Goal: Feedback & Contribution: Submit feedback/report problem

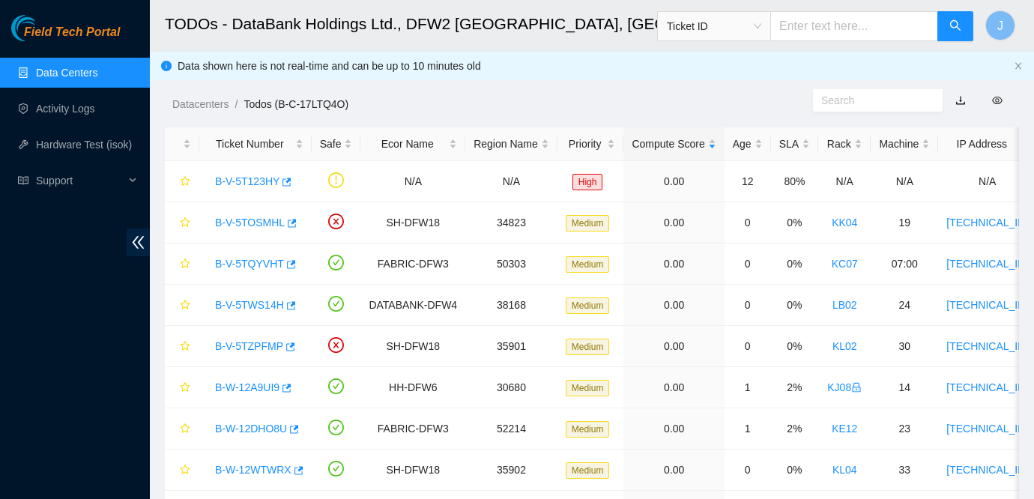
click at [85, 28] on span "Field Tech Portal" at bounding box center [72, 32] width 96 height 14
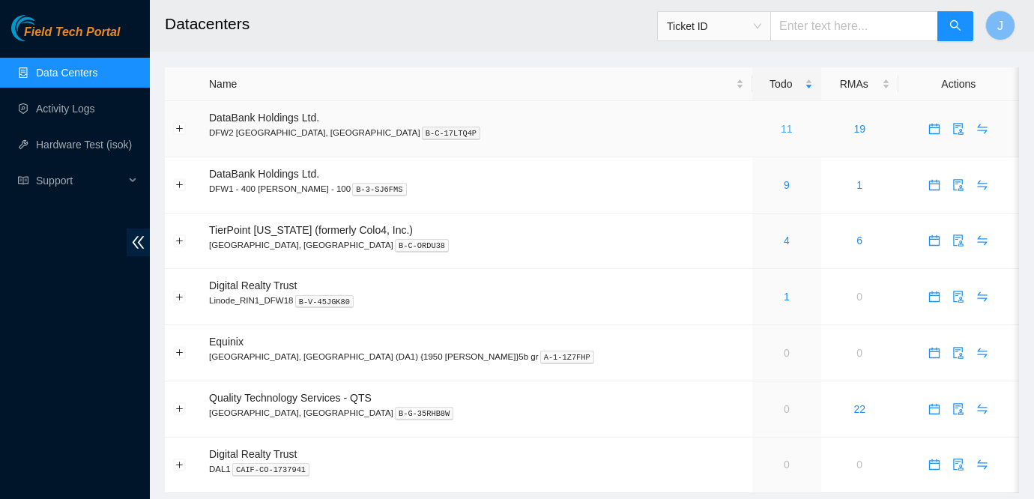
click at [781, 133] on link "11" at bounding box center [787, 129] width 12 height 12
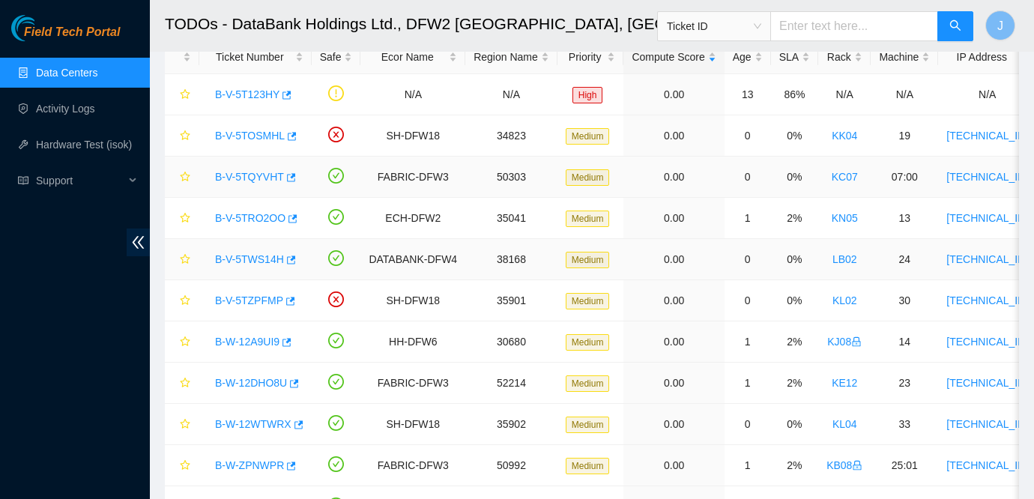
scroll to position [162, 0]
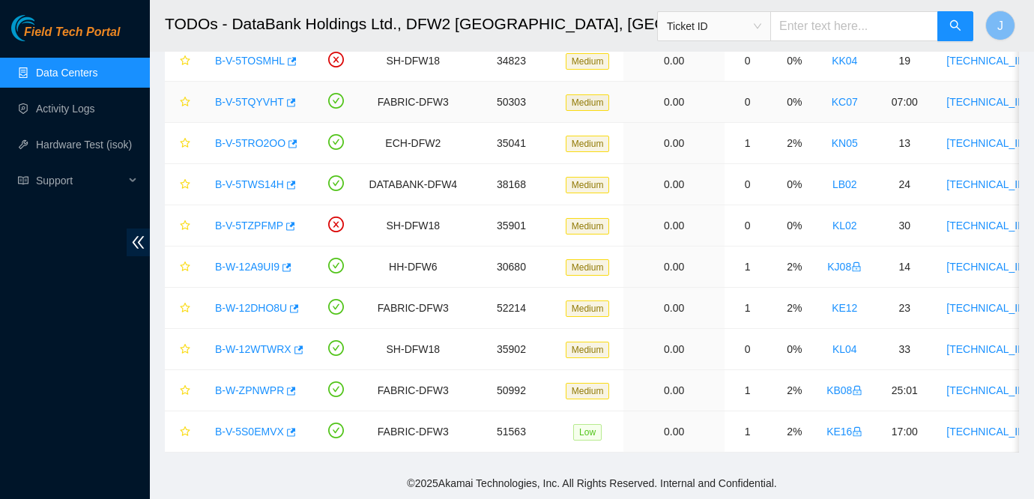
click at [938, 120] on td "07:00" at bounding box center [904, 102] width 67 height 41
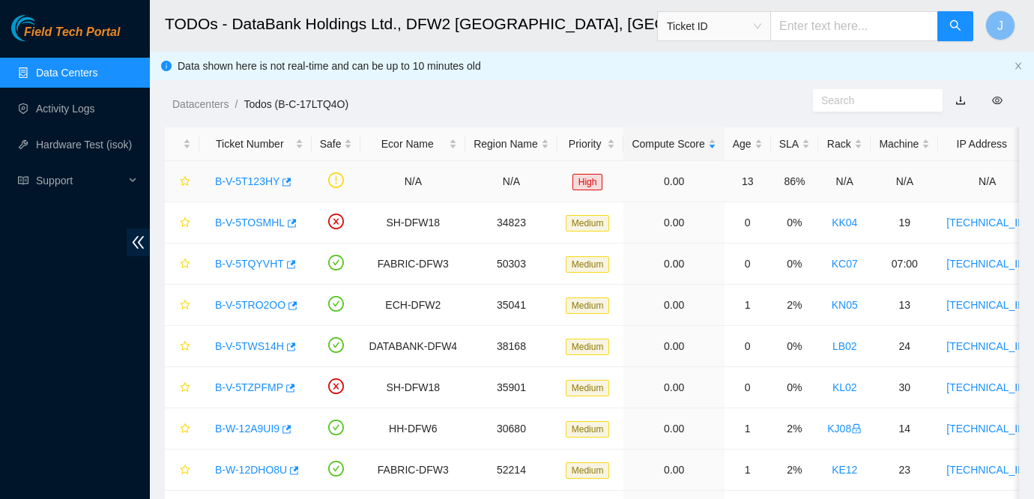
click at [253, 182] on link "B-V-5T123HY" at bounding box center [247, 181] width 64 height 12
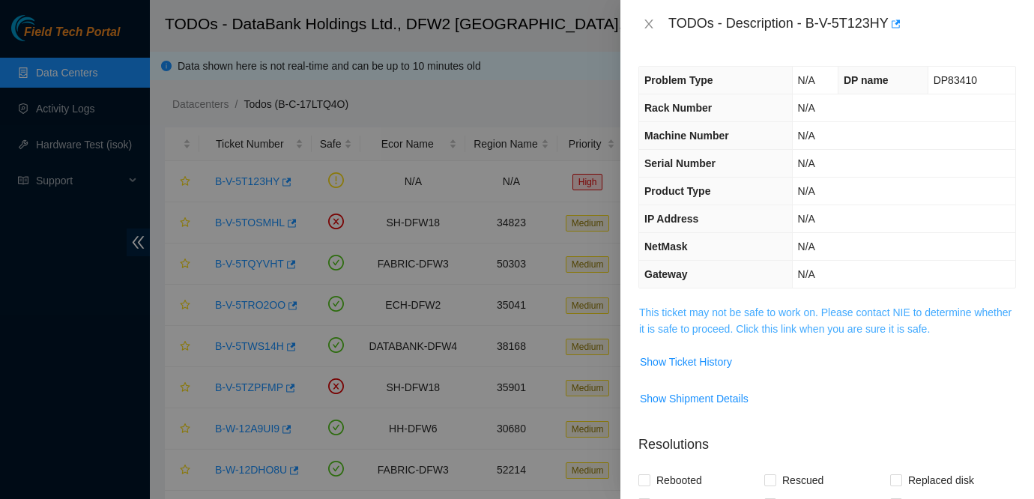
click at [769, 307] on link "This ticket may not be safe to work on. Please contact NIE to determine whether…" at bounding box center [825, 320] width 372 height 28
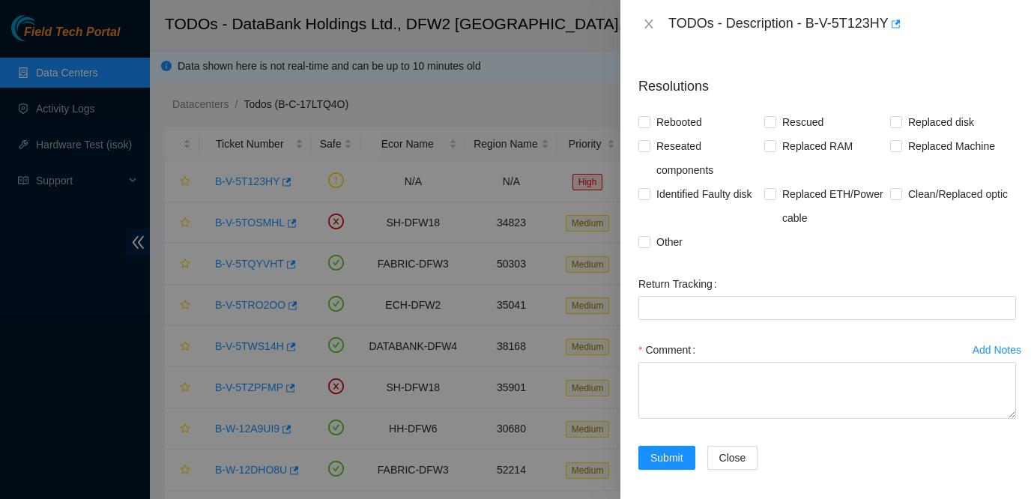
scroll to position [395, 0]
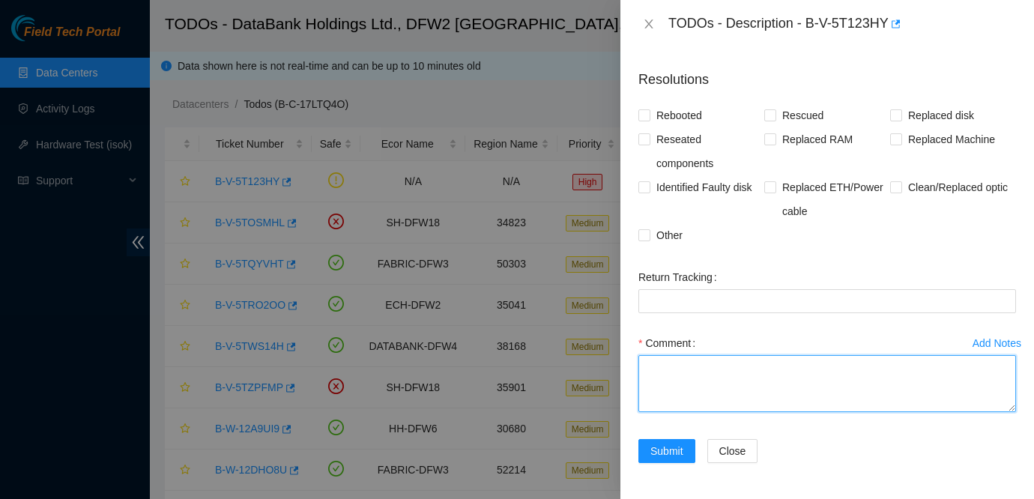
click at [730, 360] on textarea "Comment" at bounding box center [827, 383] width 378 height 57
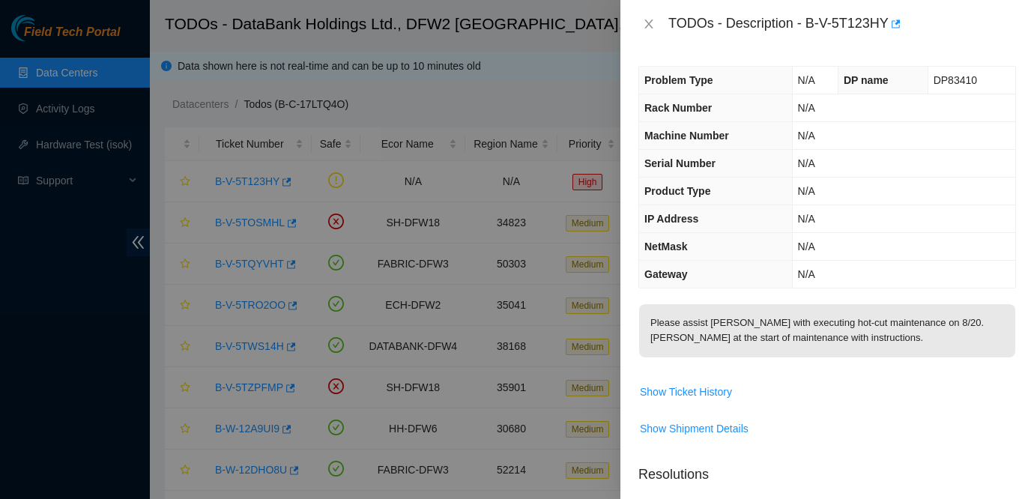
scroll to position [1, 0]
click at [907, 339] on p "Please assist [PERSON_NAME] with executing hot-cut maintenance on 8/20. [PERSON…" at bounding box center [827, 329] width 376 height 53
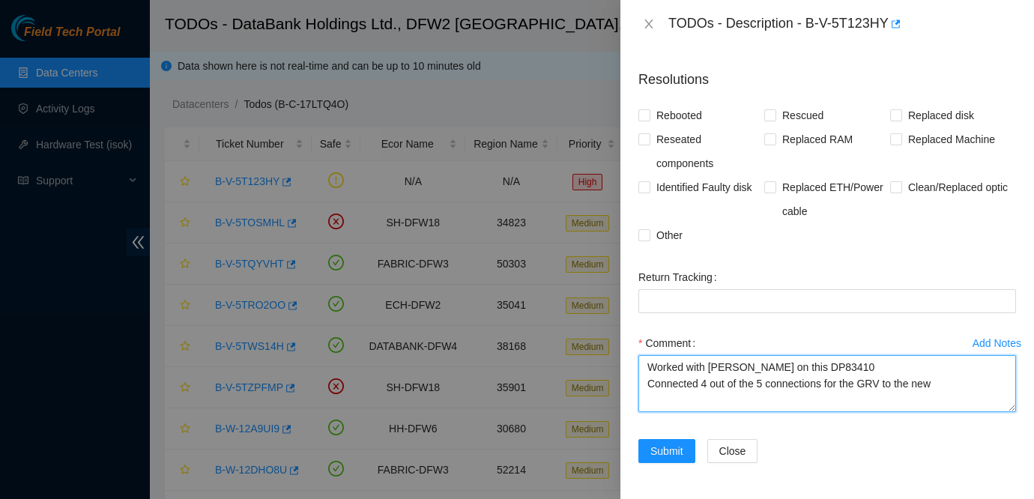
click at [959, 384] on textarea "Worked with [PERSON_NAME] on this DP83410 Connected 4 out of the 5 connections …" at bounding box center [827, 383] width 378 height 57
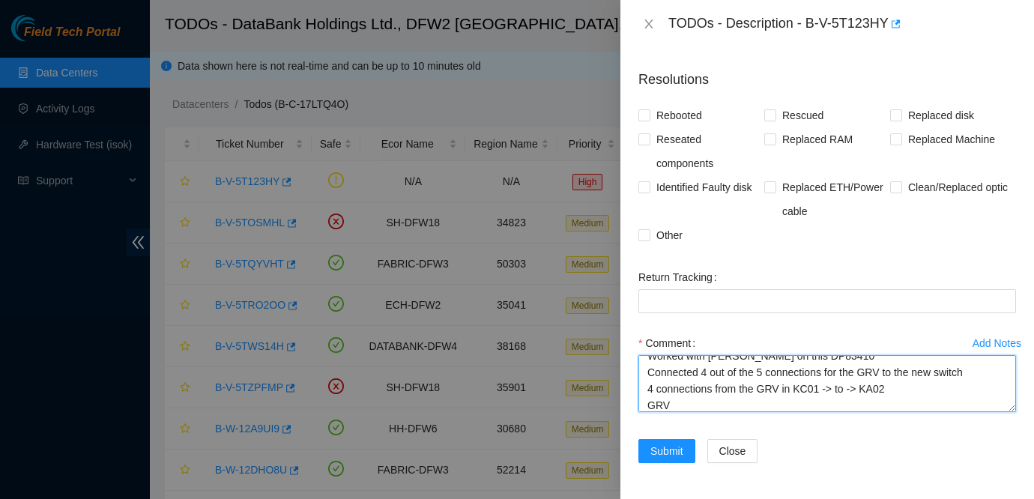
scroll to position [28, 0]
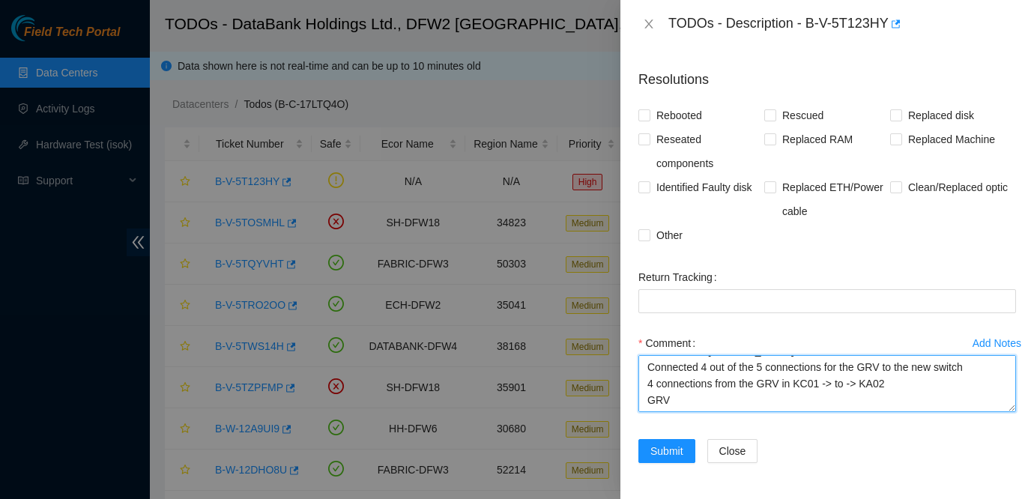
paste textarea "GRV"
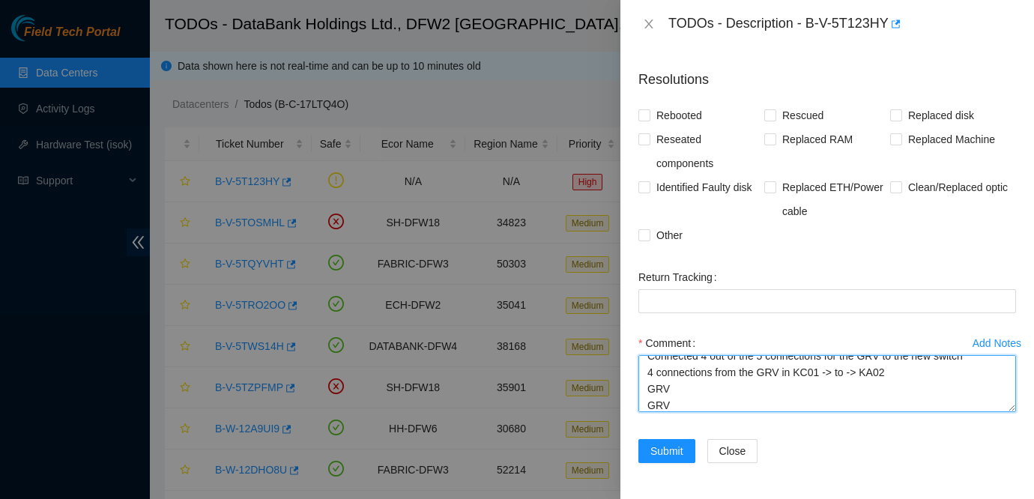
click at [680, 384] on textarea "Worked with [PERSON_NAME] on this DP83410 Connected 4 out of the 5 connections …" at bounding box center [827, 383] width 378 height 57
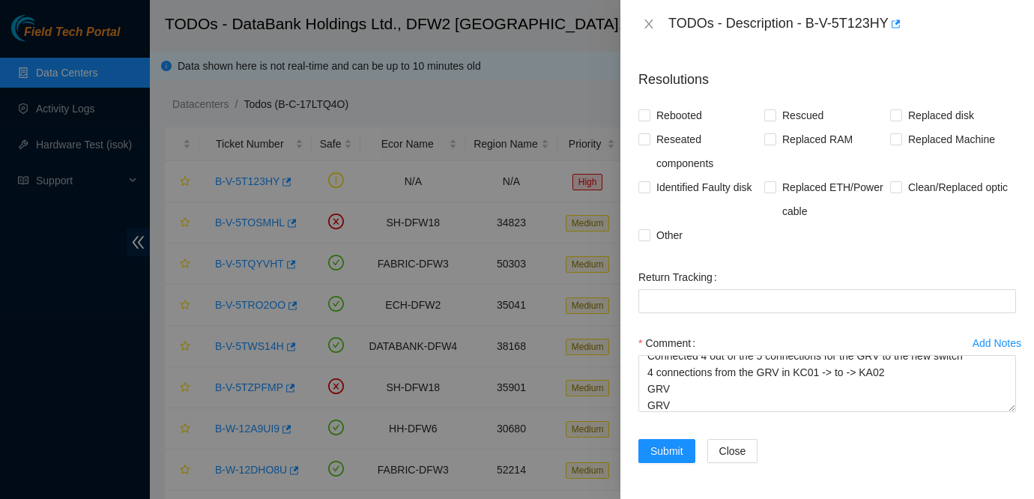
click at [867, 326] on div "Return Tracking" at bounding box center [827, 298] width 390 height 66
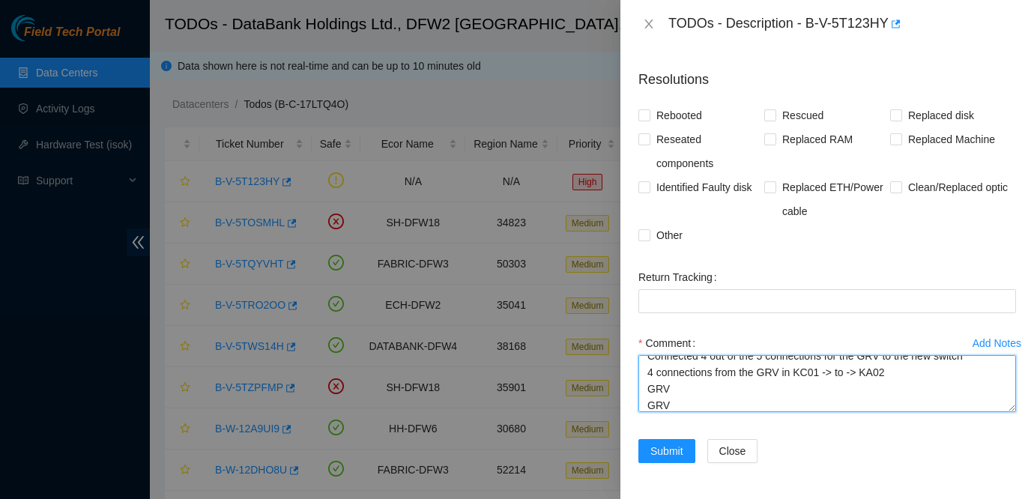
click at [673, 390] on textarea "Worked with [PERSON_NAME] on this DP83410 Connected 4 out of the 5 connections …" at bounding box center [827, 383] width 378 height 57
click at [677, 403] on textarea "Worked with [PERSON_NAME] on this DP83410 Connected 4 out of the 5 connections …" at bounding box center [827, 383] width 378 height 57
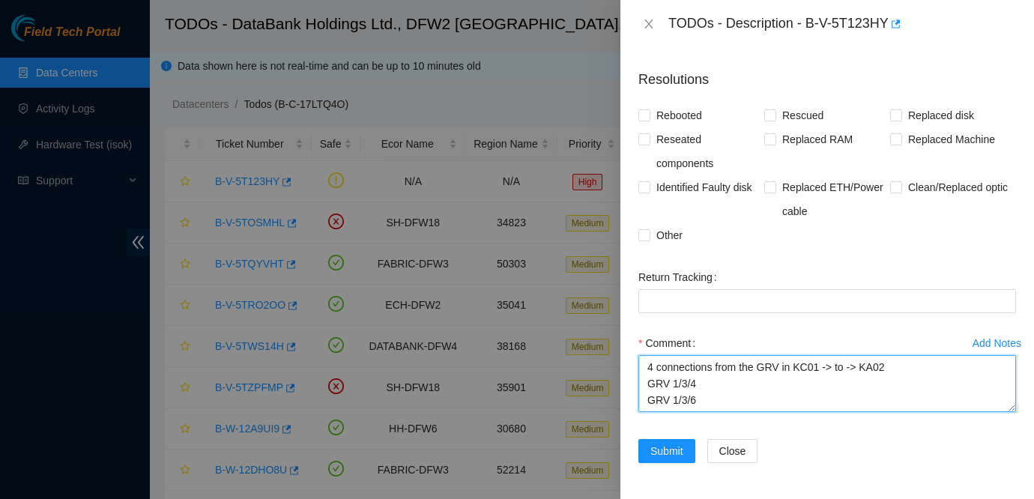
paste textarea "GRV"
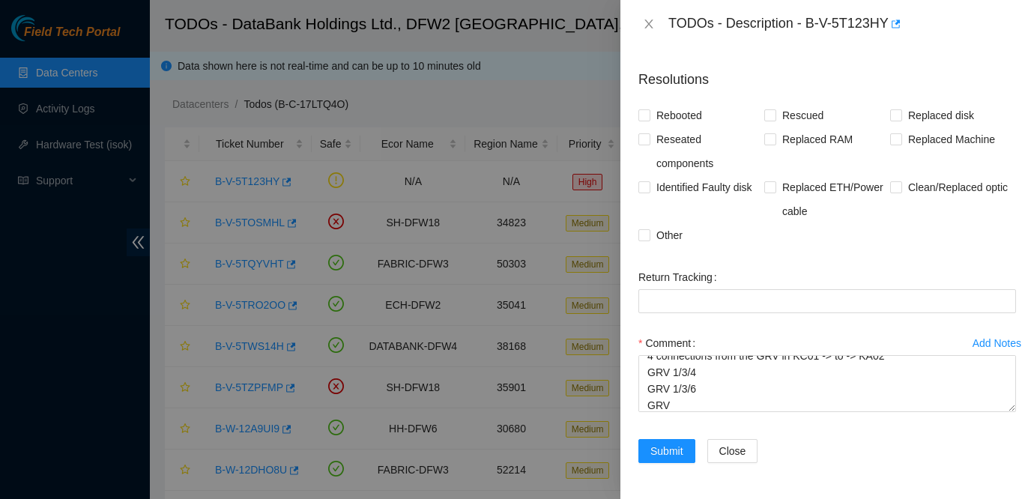
click at [862, 421] on div "Add Notes Comment Worked with [PERSON_NAME] on this DP83410 Connected 4 out of …" at bounding box center [827, 385] width 390 height 108
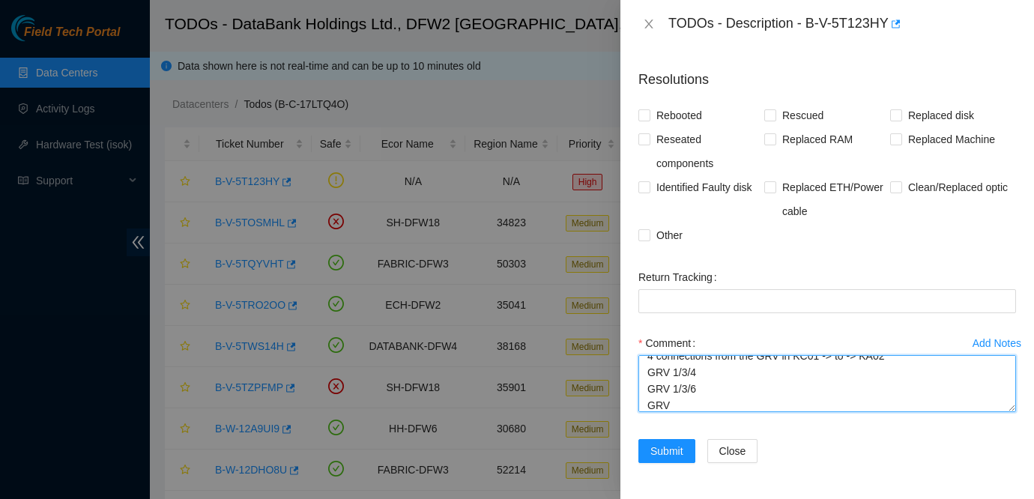
click at [751, 388] on textarea "Worked with [PERSON_NAME] on this DP83410 Connected 4 out of the 5 connections …" at bounding box center [827, 383] width 378 height 57
click at [677, 402] on textarea "Worked with [PERSON_NAME] on this DP83410 Connected 4 out of the 5 connections …" at bounding box center [827, 383] width 378 height 57
click at [669, 365] on textarea "Worked with [PERSON_NAME] on this DP83410 Connected 4 out of the 5 connections …" at bounding box center [827, 383] width 378 height 57
click at [670, 378] on textarea "Worked with [PERSON_NAME] on this DP83410 Connected 4 out of the 5 connections …" at bounding box center [827, 383] width 378 height 57
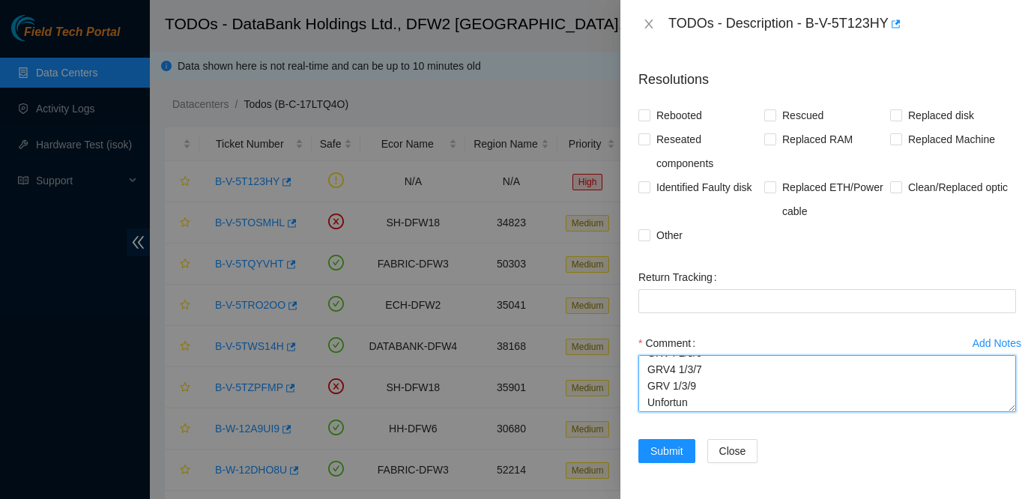
scroll to position [81, 0]
click at [668, 387] on textarea "Worked with [PERSON_NAME] on this DP83410 Connected 4 out of the 5 connections …" at bounding box center [827, 383] width 378 height 57
click at [695, 404] on textarea "Worked with [PERSON_NAME] on this DP83410 Connected 4 out of the 5 connections …" at bounding box center [827, 383] width 378 height 57
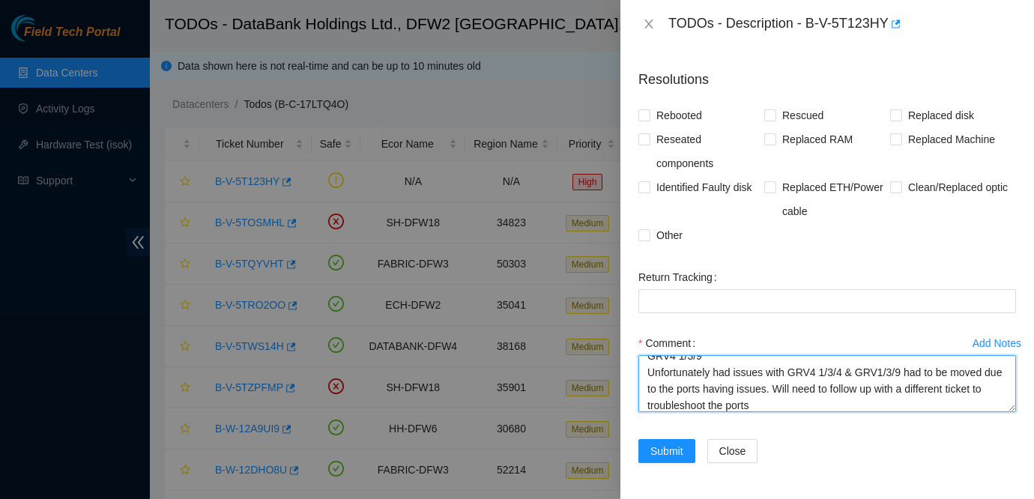
scroll to position [127, 0]
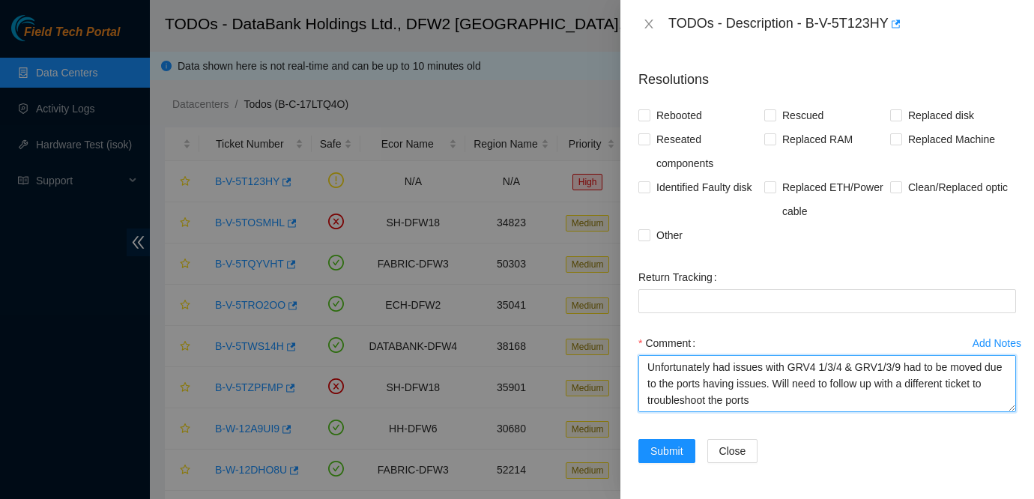
click at [814, 392] on textarea "Worked with [PERSON_NAME] on this DP83410 Connected 4 out of the 5 connections …" at bounding box center [827, 383] width 378 height 57
click at [757, 393] on textarea "Worked with [PERSON_NAME] on this DP83410 Connected 4 out of the 5 connections …" at bounding box center [827, 383] width 378 height 57
click at [738, 394] on textarea "Worked with [PERSON_NAME] on this DP83410 Connected 4 out of the 5 connections …" at bounding box center [827, 383] width 378 height 57
click at [856, 387] on textarea "Worked with [PERSON_NAME] on this DP83410 Connected 4 out of the 5 connections …" at bounding box center [827, 383] width 378 height 57
click at [836, 390] on textarea "Worked with [PERSON_NAME] on this DP83410 Connected 4 out of the 5 connections …" at bounding box center [827, 383] width 378 height 57
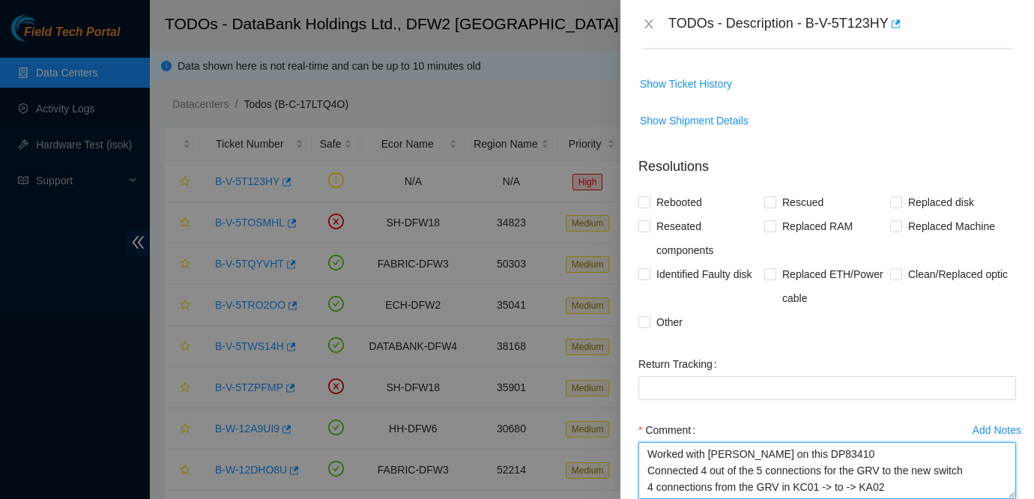
scroll to position [395, 0]
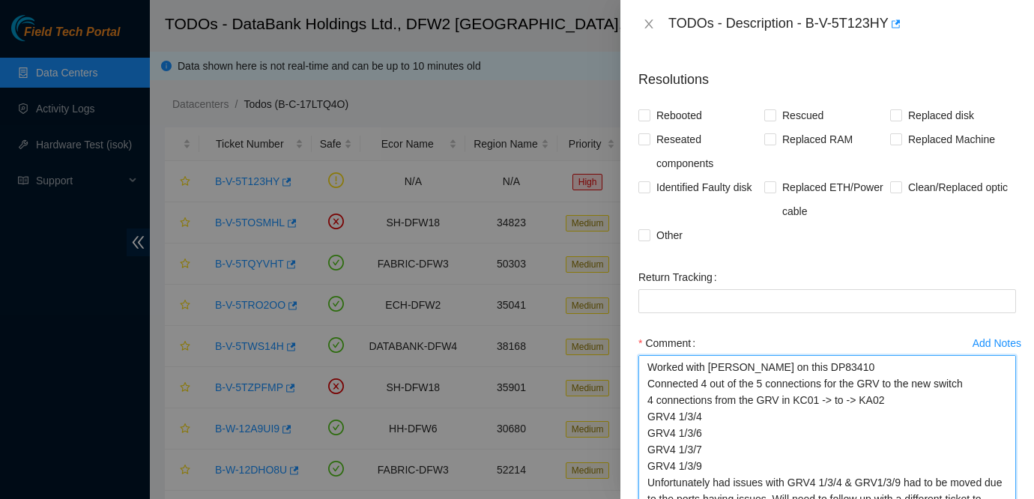
drag, startPoint x: 1014, startPoint y: 409, endPoint x: 1012, endPoint y: 503, distance: 93.7
click at [1012, 498] on html "Field Tech Portal Data Centers Activity Logs Hardware Test (isok) Support TODOs…" at bounding box center [517, 249] width 1034 height 499
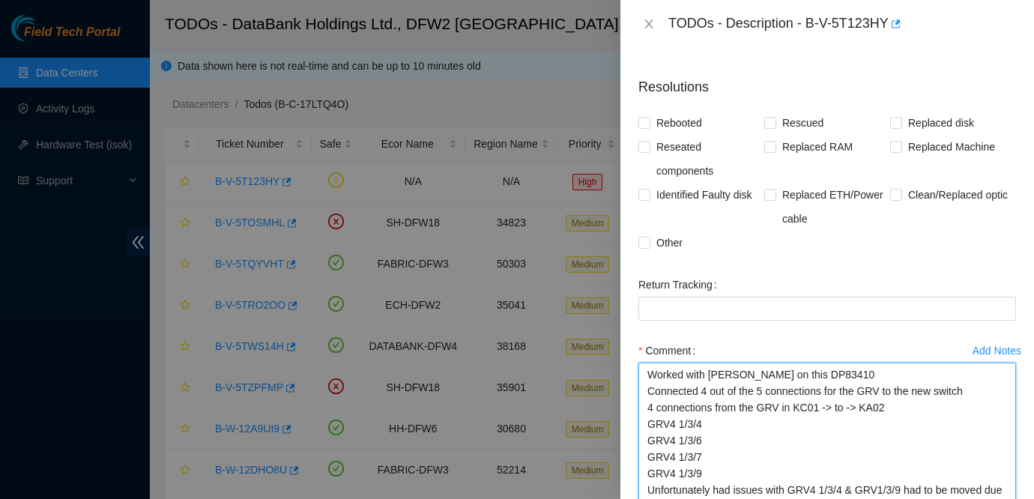
scroll to position [339, 0]
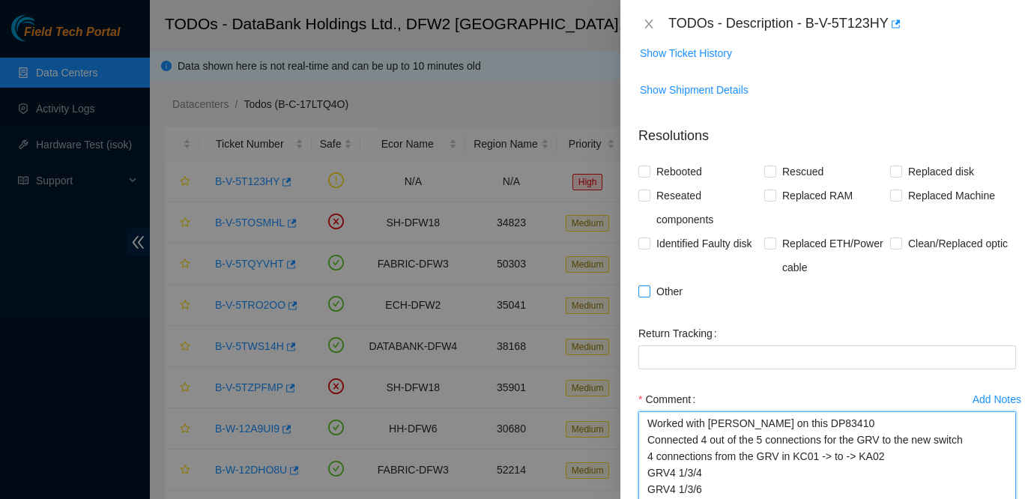
type textarea "Worked with [PERSON_NAME] on this DP83410 Connected 4 out of the 5 connections …"
click at [676, 292] on span "Other" at bounding box center [669, 291] width 38 height 24
click at [649, 292] on input "Other" at bounding box center [643, 290] width 10 height 10
checkbox input "true"
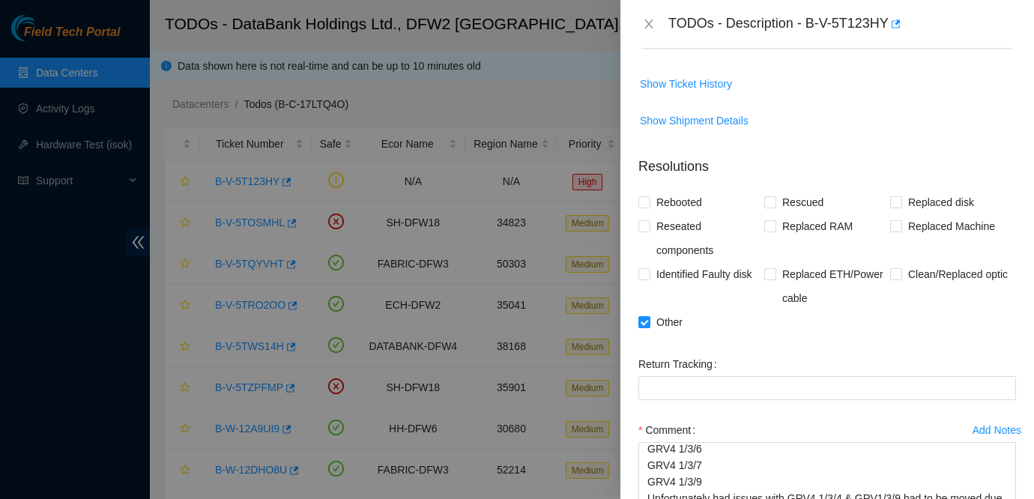
scroll to position [489, 0]
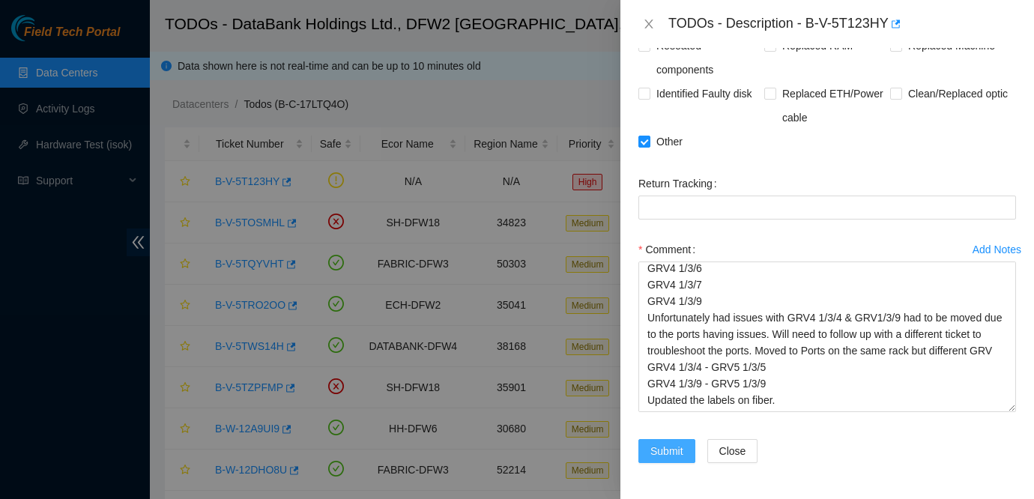
click at [662, 450] on span "Submit" at bounding box center [666, 451] width 33 height 16
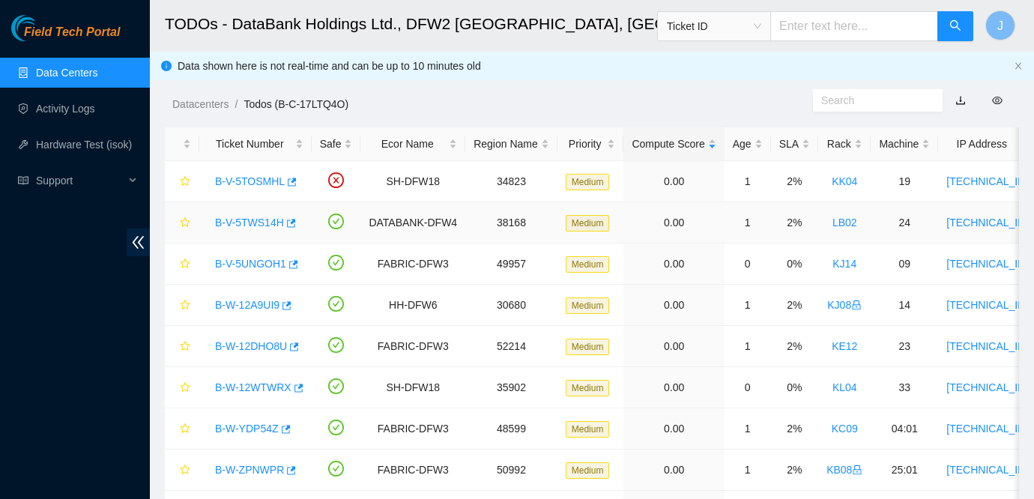
click at [241, 226] on link "B-V-5TWS14H" at bounding box center [249, 223] width 69 height 12
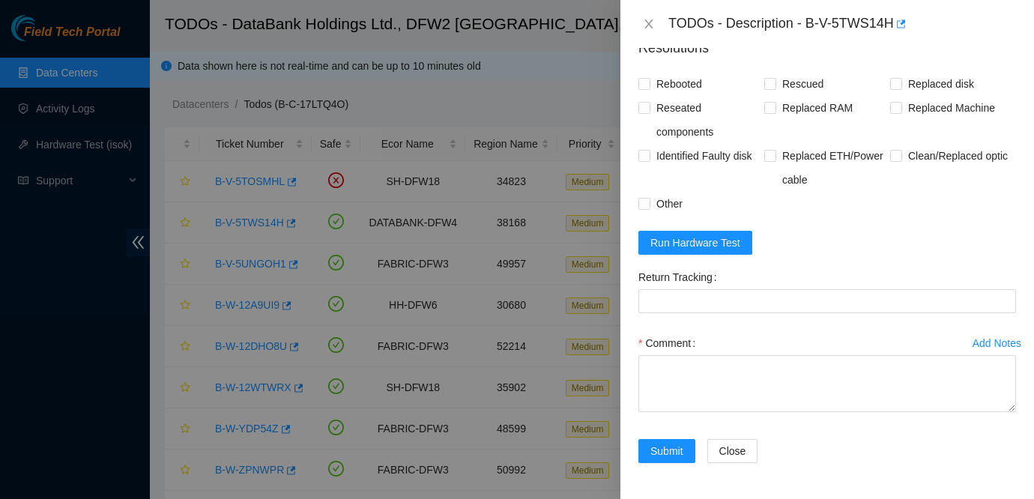
scroll to position [1155, 0]
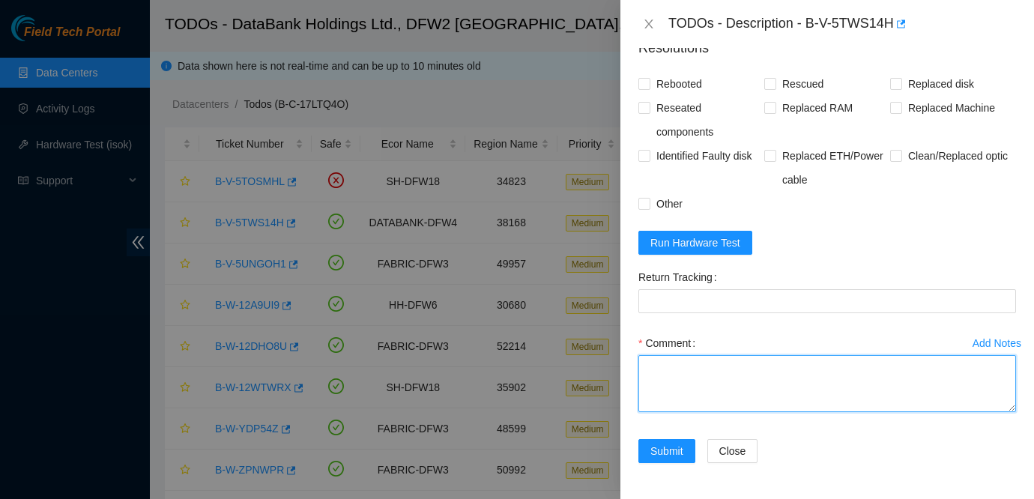
click at [731, 369] on textarea "Comment" at bounding box center [827, 383] width 378 height 57
paste textarea "Ticket: B-V-5TWS14H New SN: Z1Z7KJ86 Bad SN: WJG0EPKG Service Order: B-V-5TX1W3…"
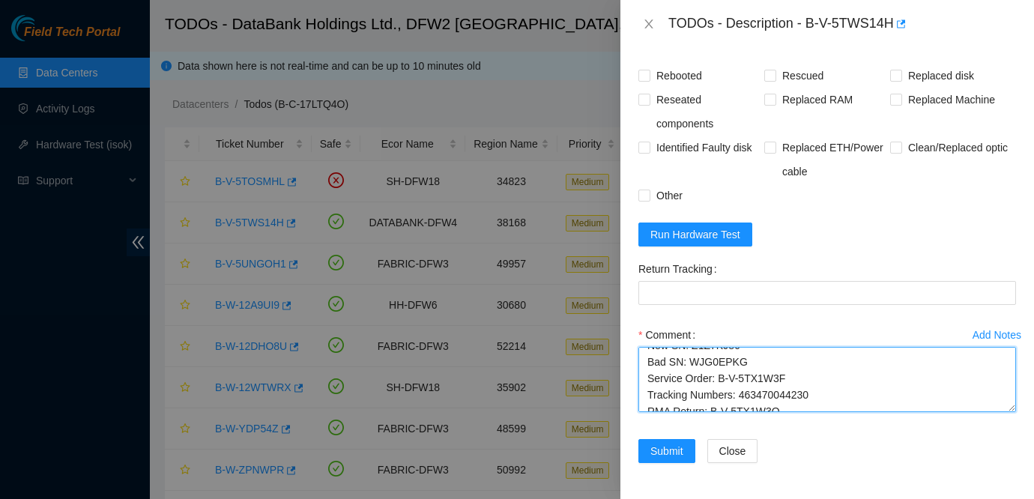
scroll to position [0, 0]
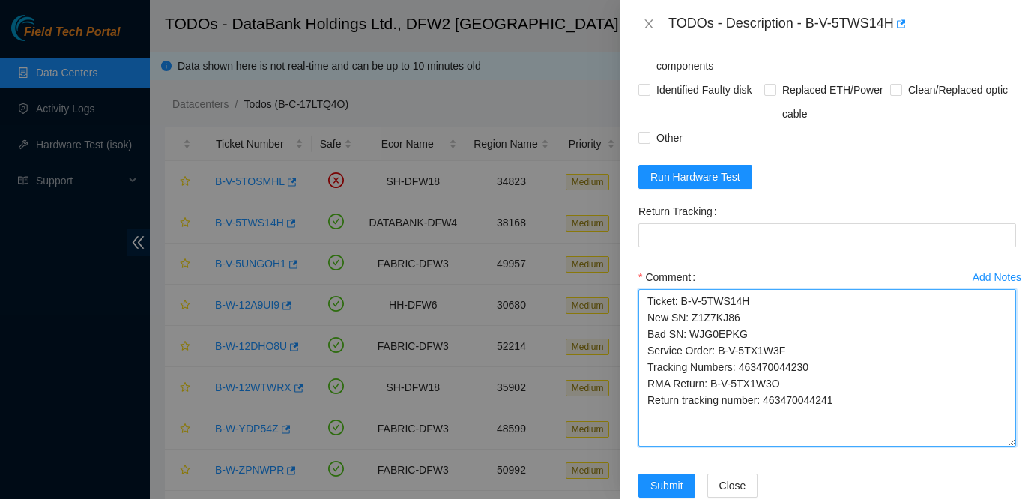
drag, startPoint x: 1014, startPoint y: 408, endPoint x: 1002, endPoint y: 509, distance: 102.6
click at [1002, 498] on html "Field Tech Portal Data Centers Activity Logs Hardware Test (isok) Support TODOs…" at bounding box center [517, 249] width 1034 height 499
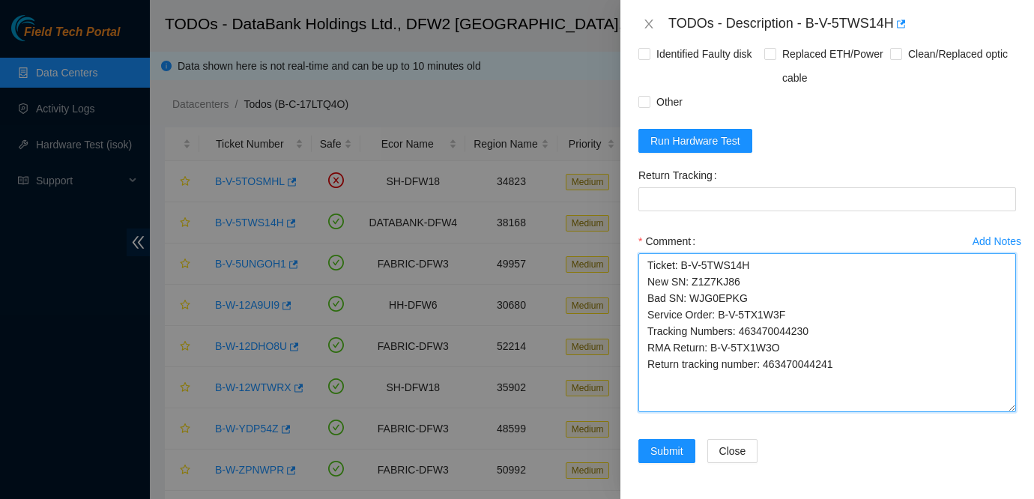
scroll to position [1257, 0]
drag, startPoint x: 768, startPoint y: 367, endPoint x: 876, endPoint y: 366, distance: 107.9
click at [876, 366] on textarea "Ticket: B-V-5TWS14H New SN: Z1Z7KJ86 Bad SN: WJG0EPKG Service Order: B-V-5TX1W3…" at bounding box center [827, 332] width 378 height 159
type textarea "Ticket: B-V-5TWS14H New SN: Z1Z7KJ86 Bad SN: WJG0EPKG Service Order: B-V-5TX1W3…"
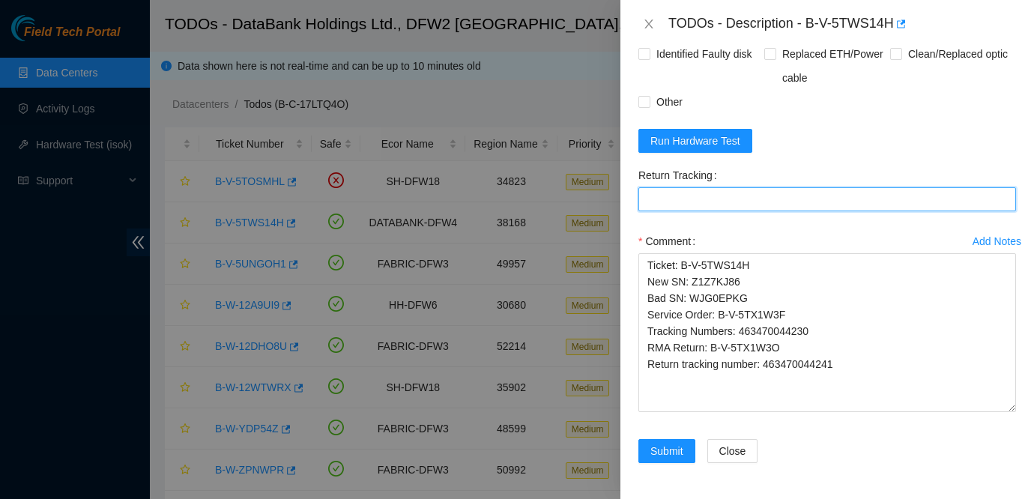
click at [701, 196] on Tracking "Return Tracking" at bounding box center [827, 199] width 378 height 24
paste Tracking "463470044241"
type Tracking "463470044241"
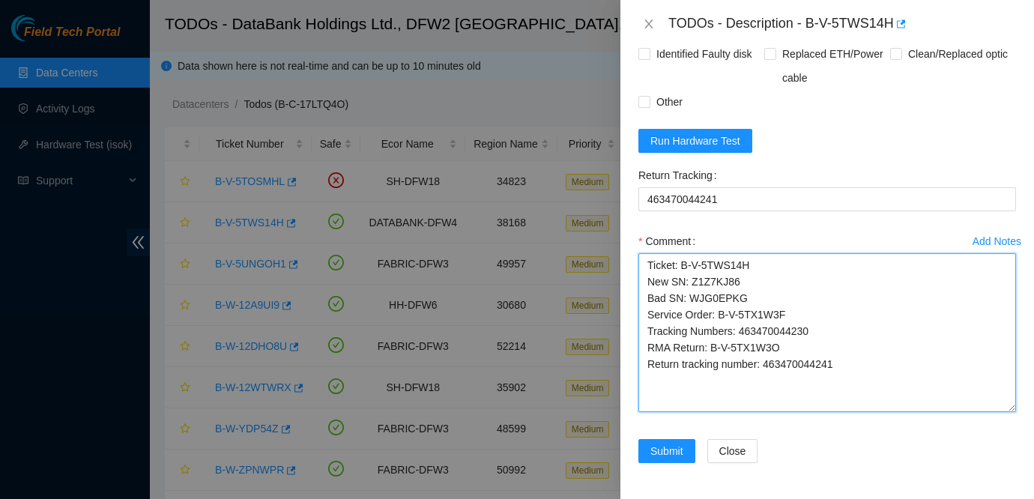
click at [850, 353] on textarea "Ticket: B-V-5TWS14H New SN: Z1Z7KJ86 Bad SN: WJG0EPKG Service Order: B-V-5TX1W3…" at bounding box center [827, 332] width 378 height 159
click at [873, 372] on textarea "Ticket: B-V-5TWS14H New SN: Z1Z7KJ86 Bad SN: WJG0EPKG Service Order: B-V-5TX1W3…" at bounding box center [827, 332] width 378 height 159
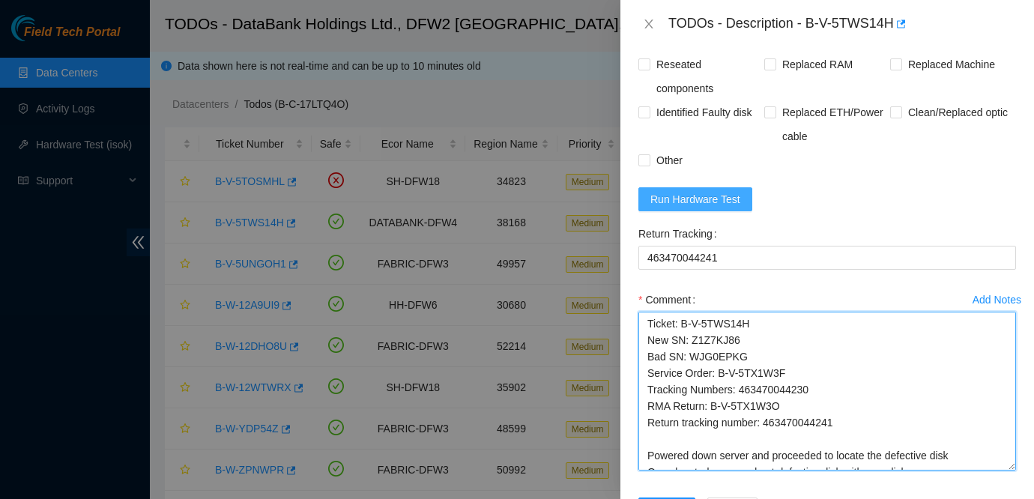
scroll to position [1130, 0]
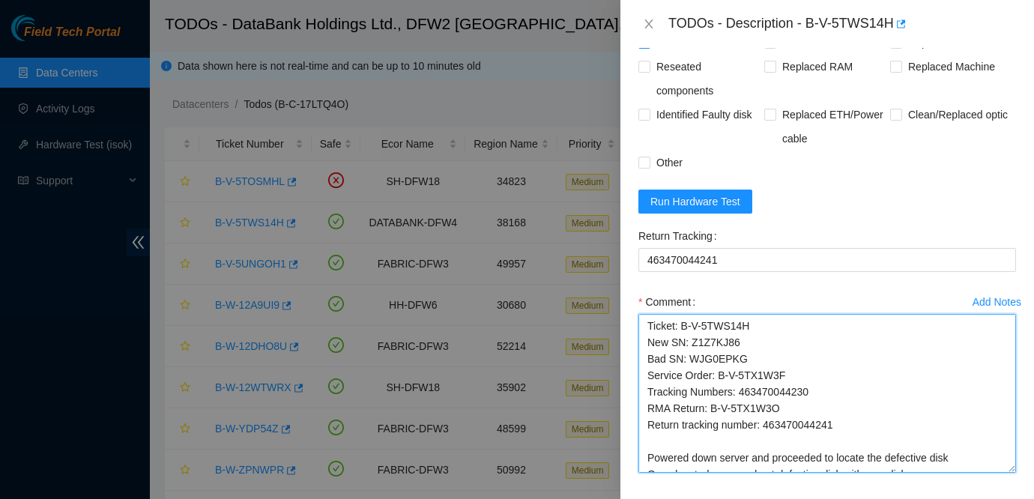
type textarea "Ticket: B-V-5TWS14H New SN: Z1Z7KJ86 Bad SN: WJG0EPKG Service Order: B-V-5TX1W3…"
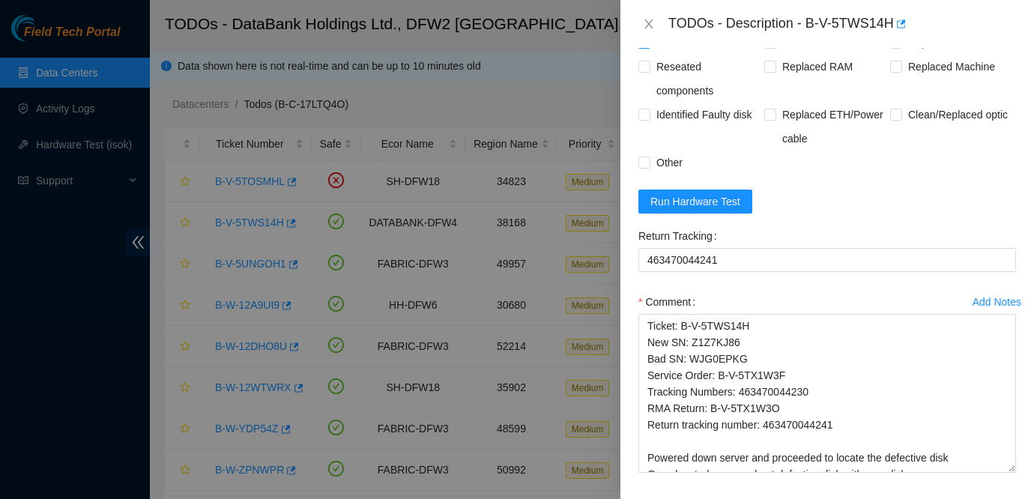
click at [689, 55] on span "Rebooted" at bounding box center [679, 43] width 58 height 24
click at [649, 47] on input "Rebooted" at bounding box center [643, 42] width 10 height 10
checkbox input "true"
click at [796, 55] on span "Rescued" at bounding box center [802, 43] width 53 height 24
click at [775, 47] on input "Rescued" at bounding box center [769, 42] width 10 height 10
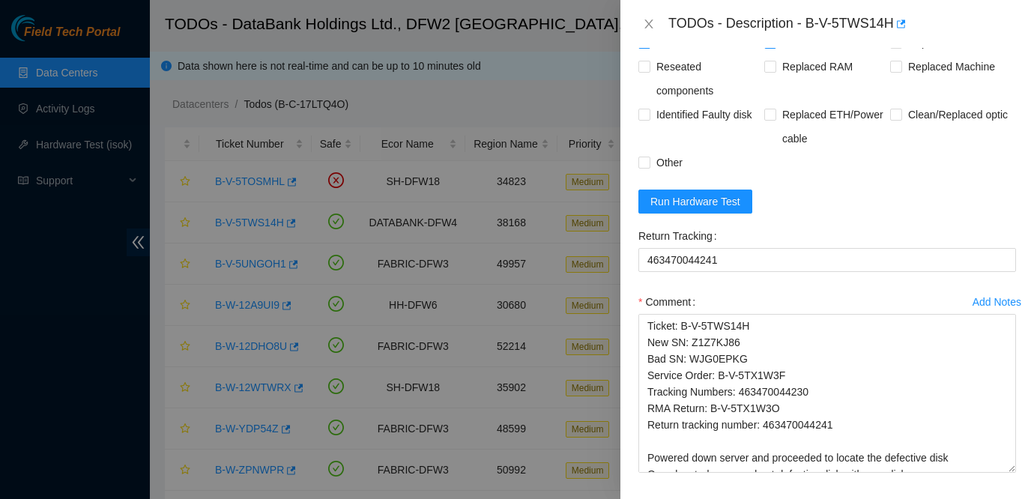
checkbox input "true"
click at [948, 55] on span "Replaced disk" at bounding box center [941, 43] width 78 height 24
click at [901, 47] on input "Replaced disk" at bounding box center [895, 42] width 10 height 10
checkbox input "true"
click at [668, 175] on span "Other" at bounding box center [669, 163] width 38 height 24
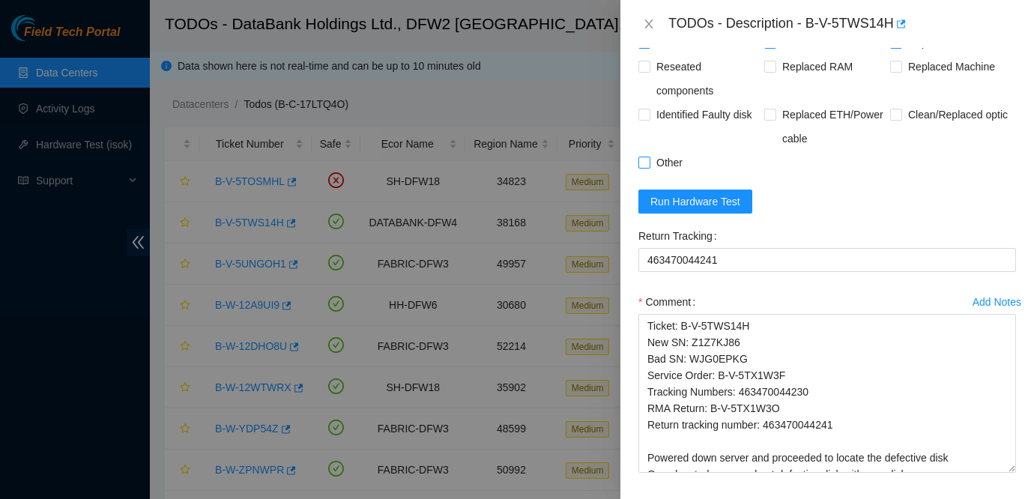
click at [649, 167] on input "Other" at bounding box center [643, 162] width 10 height 10
checkbox input "true"
click at [699, 210] on span "Run Hardware Test" at bounding box center [695, 201] width 90 height 16
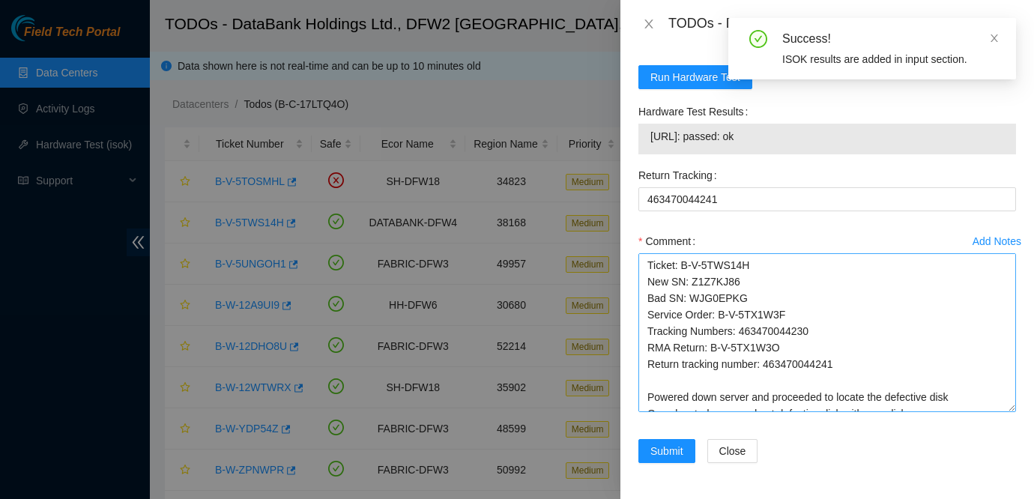
scroll to position [63, 0]
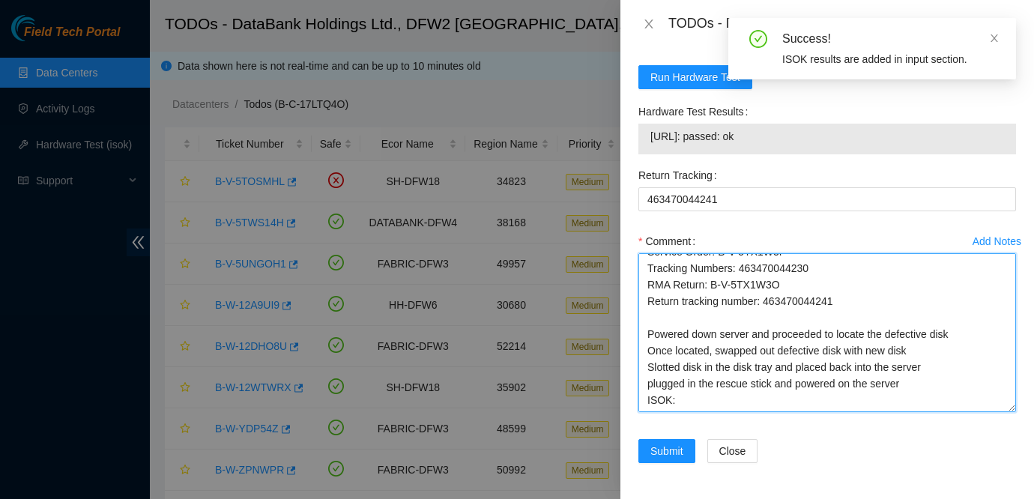
click at [692, 396] on textarea "Ticket: B-V-5TWS14H New SN: Z1Z7KJ86 Bad SN: WJG0EPKG Service Order: B-V-5TX1W3…" at bounding box center [827, 332] width 378 height 159
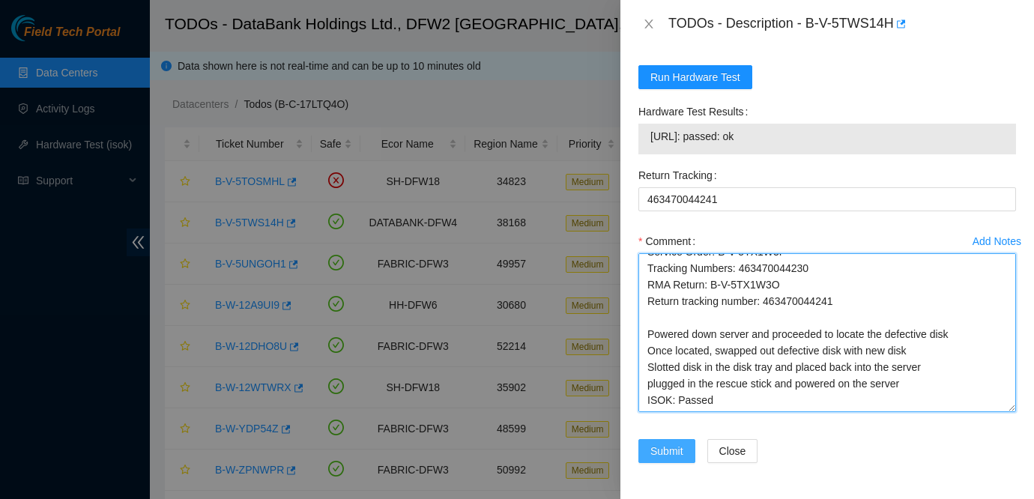
type textarea "Ticket: B-V-5TWS14H New SN: Z1Z7KJ86 Bad SN: WJG0EPKG Service Order: B-V-5TX1W3…"
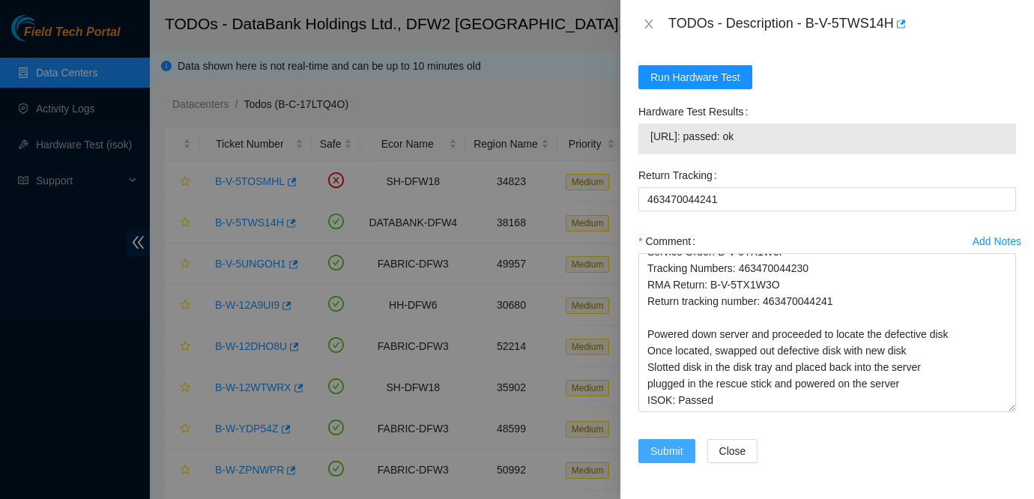
click at [669, 444] on span "Submit" at bounding box center [666, 451] width 33 height 16
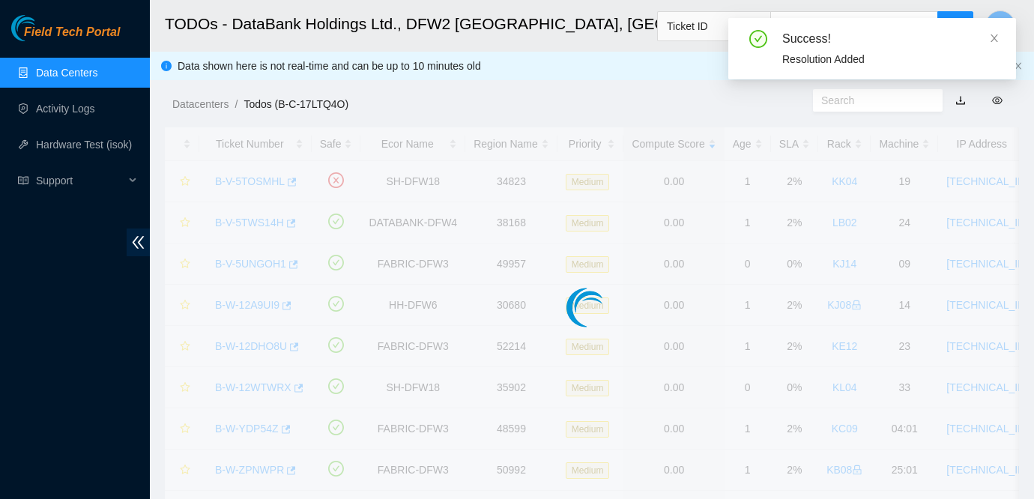
scroll to position [468, 0]
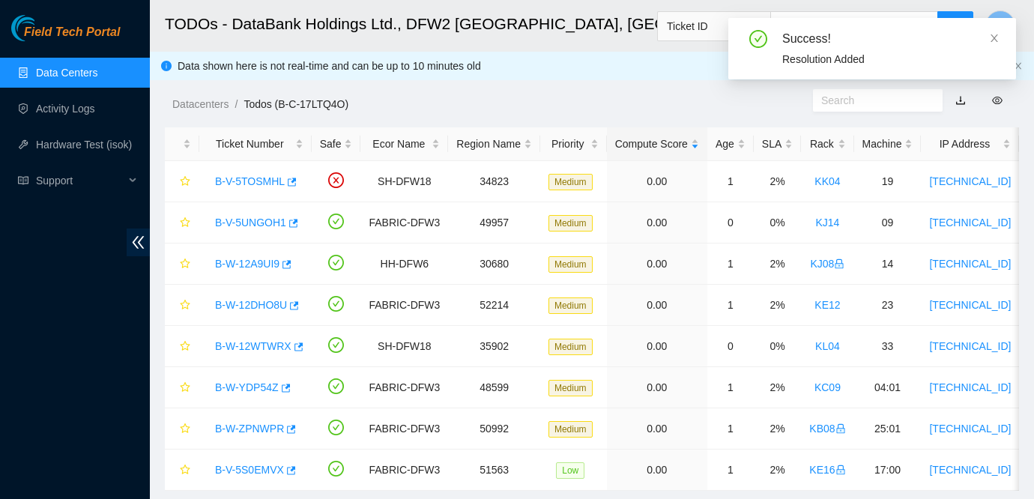
click at [37, 76] on link "Data Centers" at bounding box center [66, 73] width 61 height 12
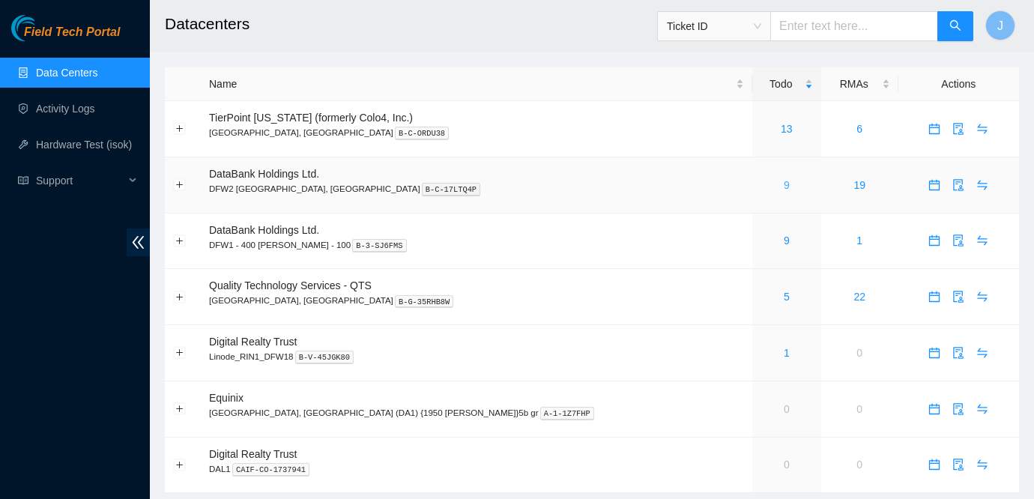
click at [784, 187] on link "9" at bounding box center [787, 185] width 6 height 12
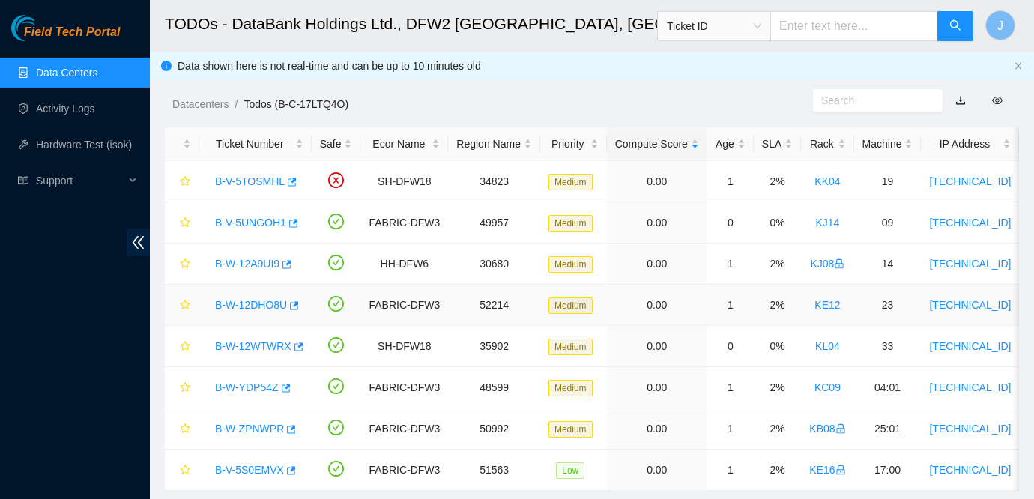
scroll to position [38, 0]
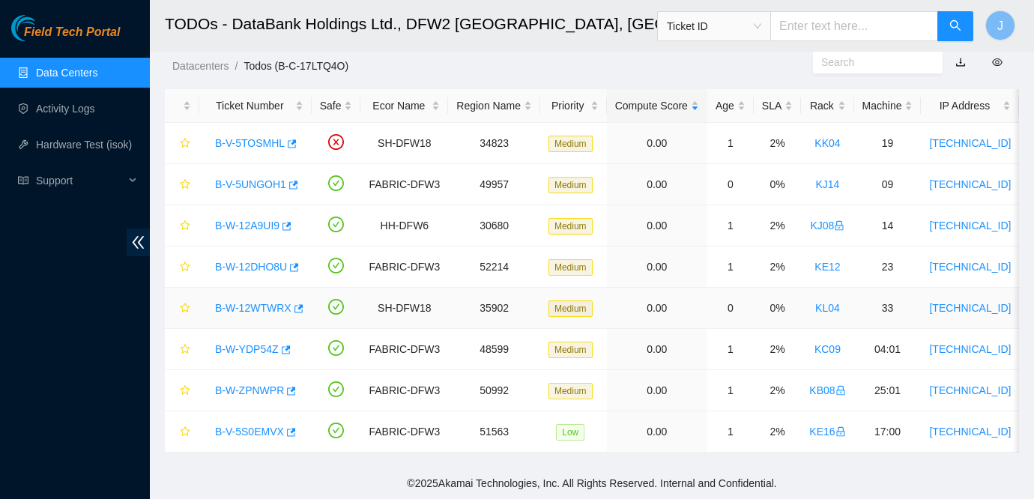
click at [272, 305] on link "B-W-12WTWRX" at bounding box center [253, 308] width 76 height 12
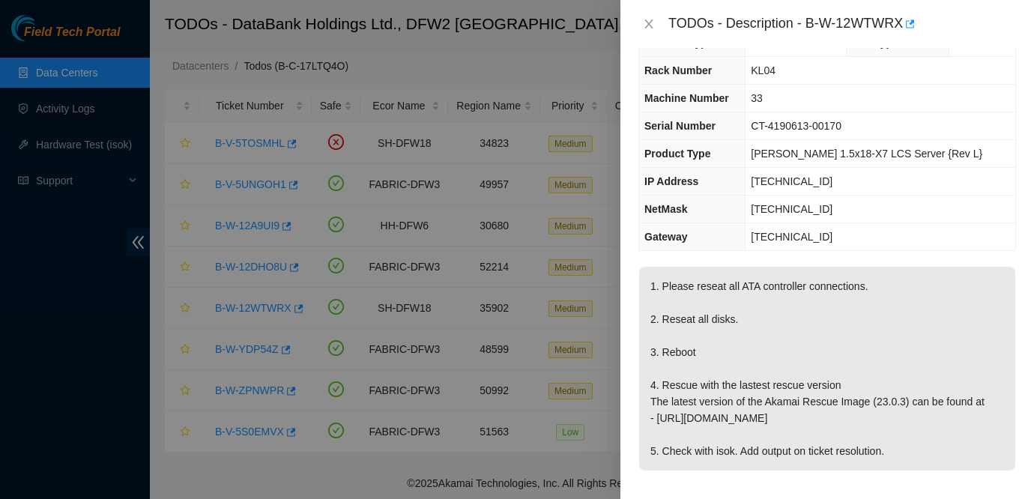
scroll to position [23, 0]
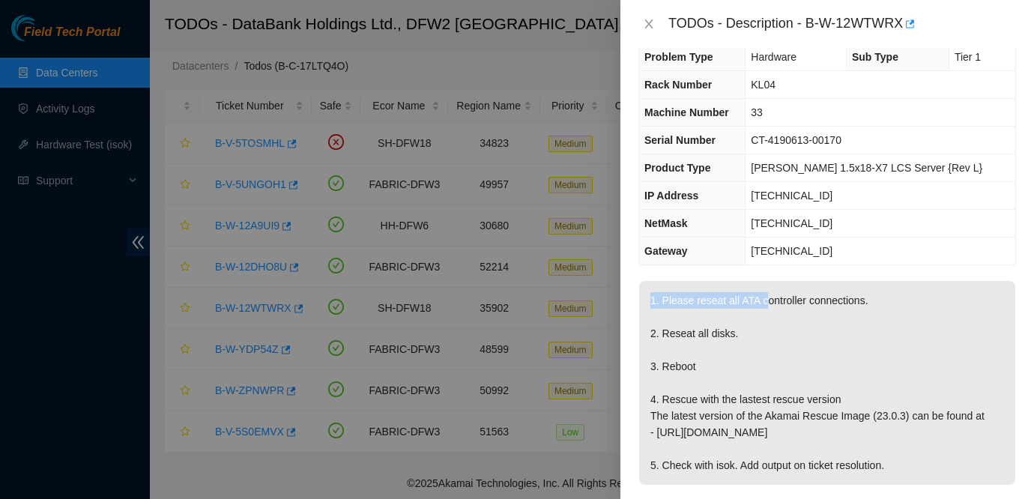
drag, startPoint x: 770, startPoint y: 300, endPoint x: 774, endPoint y: 278, distance: 22.8
click at [770, 285] on p "1. Please reseat all ATA controller connections. 2. Reseat all disks. 3. Reboot…" at bounding box center [827, 383] width 376 height 204
click at [823, 364] on p "1. Please reseat all ATA controller connections. 2. Reseat all disks. 3. Reboot…" at bounding box center [827, 383] width 376 height 204
click at [650, 30] on button "Close" at bounding box center [648, 24] width 21 height 14
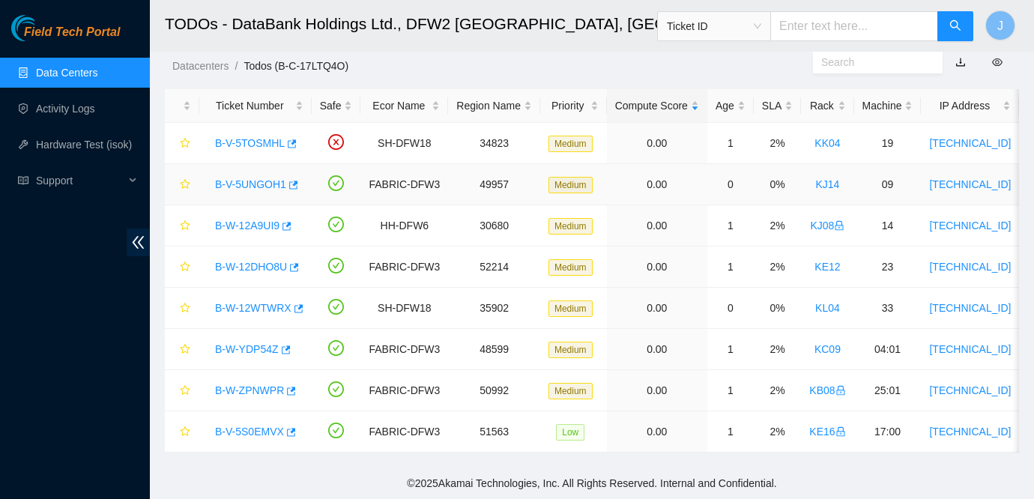
scroll to position [31, 0]
click at [273, 146] on link "B-V-5TOSMHL" at bounding box center [250, 143] width 70 height 12
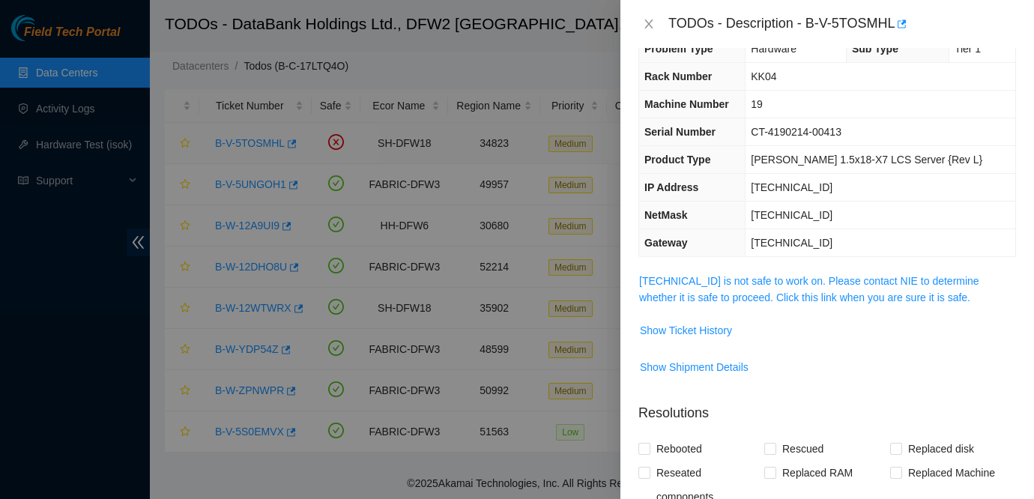
scroll to position [23, 0]
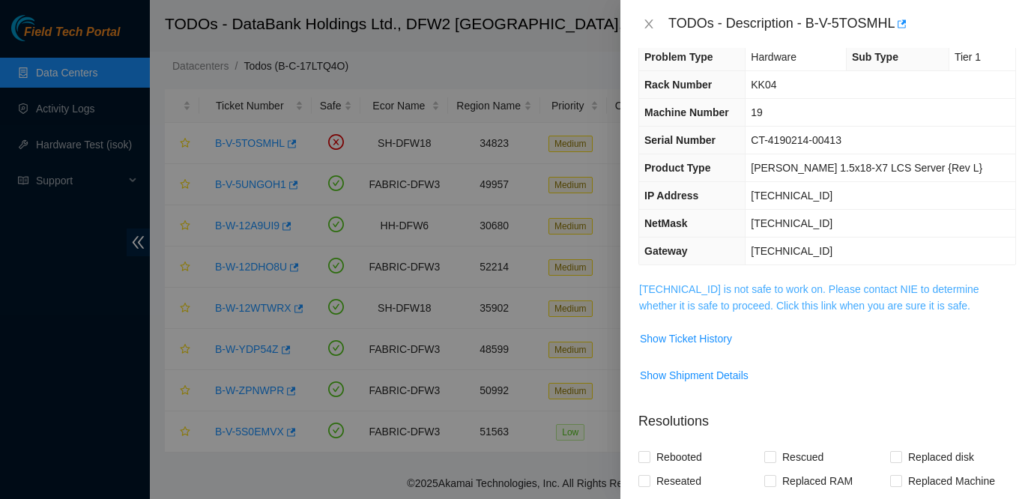
click at [731, 292] on link "[TECHNICAL_ID] is not safe to work on. Please contact NIE to determine whether …" at bounding box center [809, 297] width 340 height 28
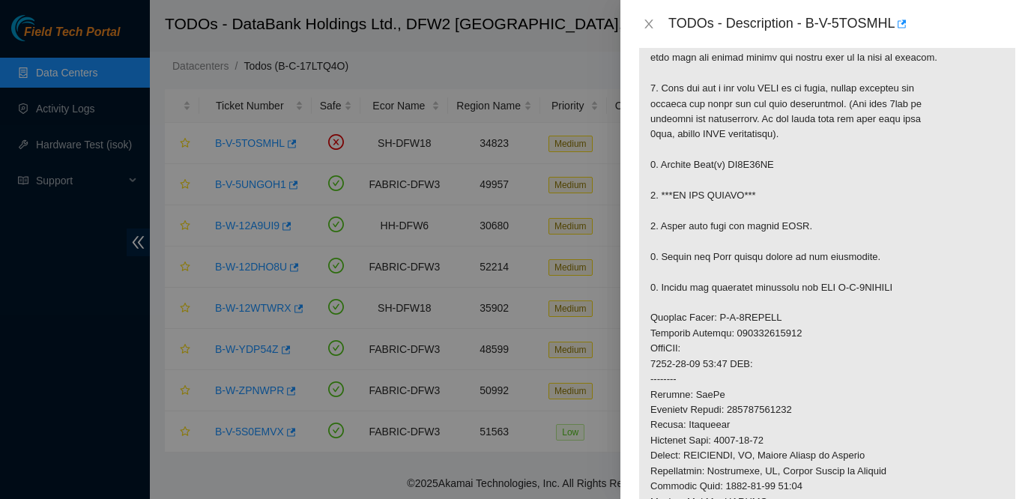
scroll to position [0, 0]
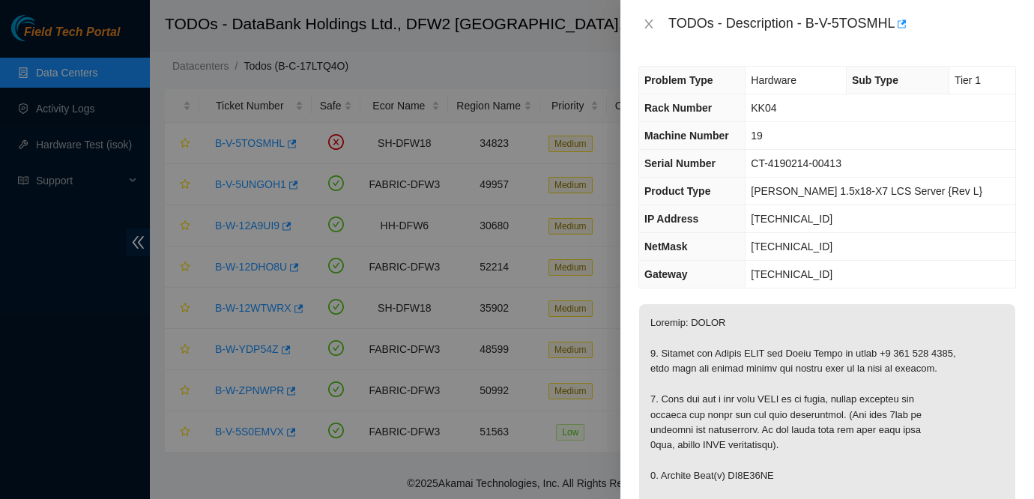
click at [647, 15] on div "TODOs - Description - B-V-5TOSMHL" at bounding box center [827, 24] width 378 height 24
click at [648, 19] on icon "close" at bounding box center [649, 24] width 12 height 12
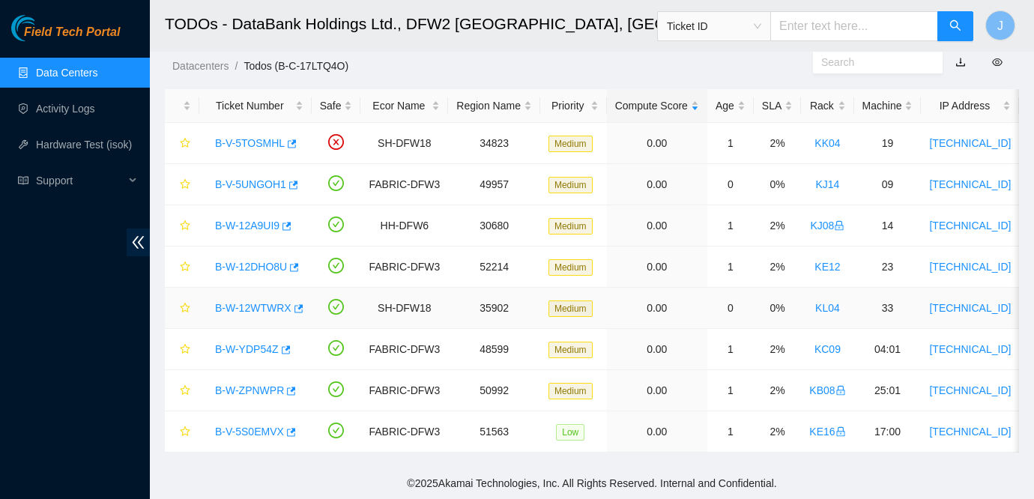
click at [267, 310] on link "B-W-12WTWRX" at bounding box center [253, 308] width 76 height 12
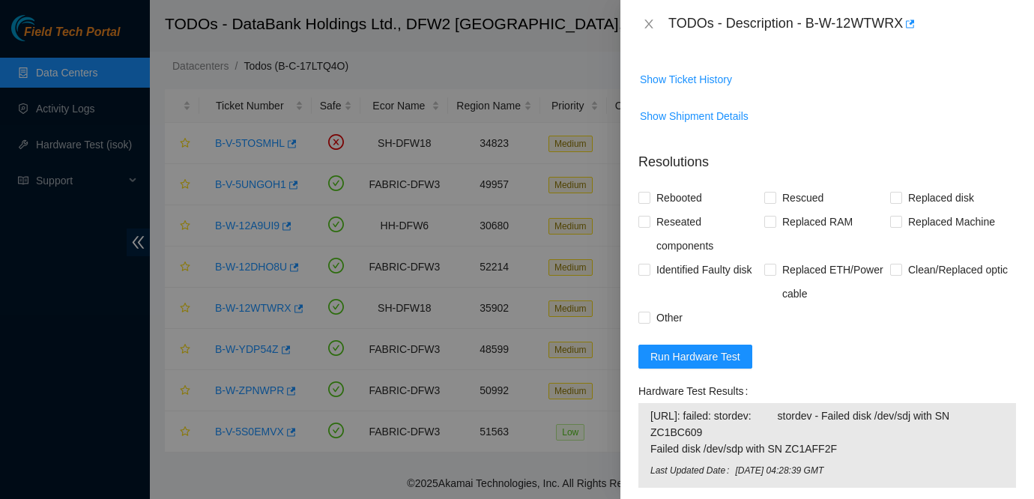
scroll to position [471, 0]
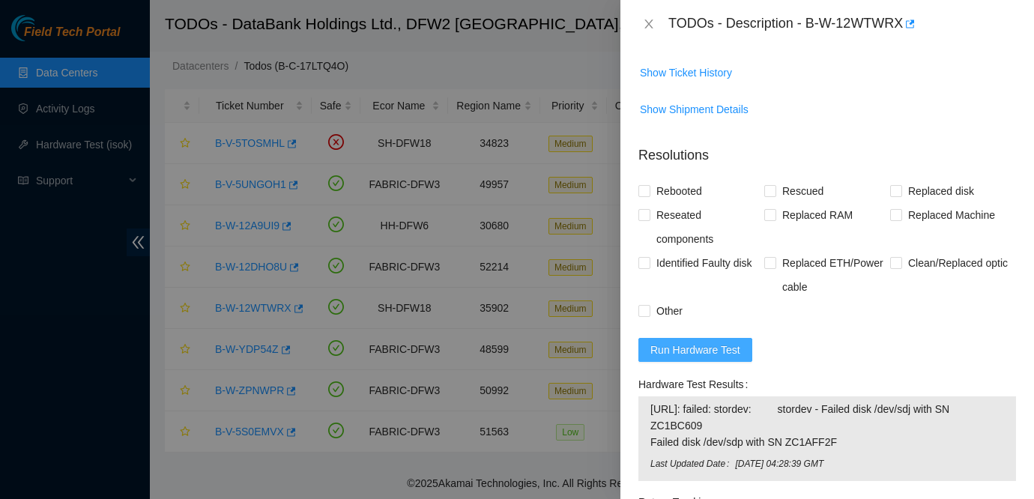
click at [683, 350] on span "Run Hardware Test" at bounding box center [695, 350] width 90 height 16
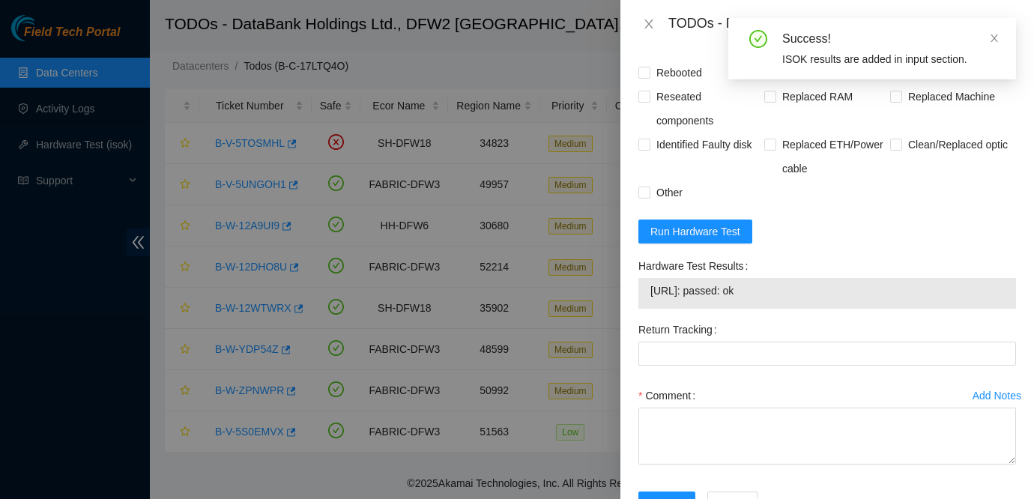
scroll to position [613, 0]
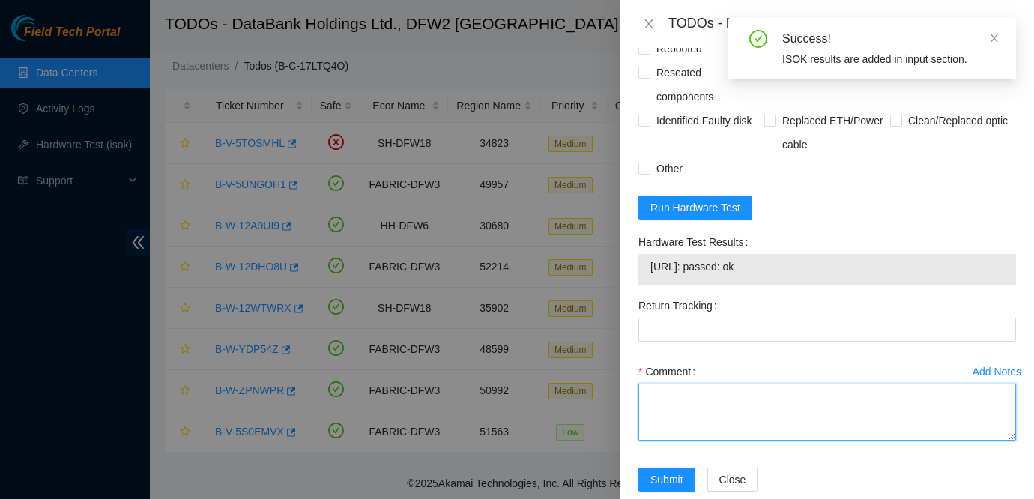
click at [751, 390] on textarea "Comment" at bounding box center [827, 412] width 378 height 57
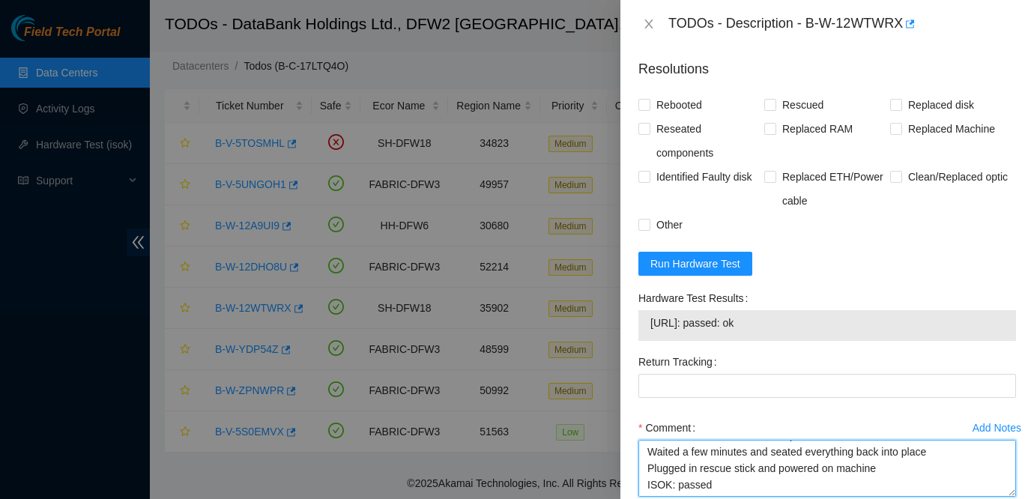
scroll to position [556, 0]
type textarea "Powered down the server and proceeded to unseat all drives on the machine Waite…"
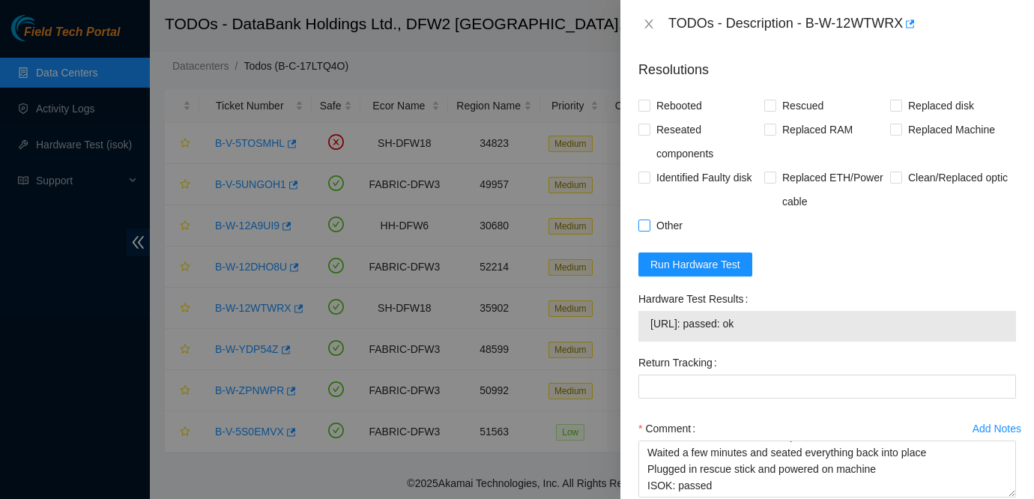
click at [660, 227] on span "Other" at bounding box center [669, 226] width 38 height 24
click at [649, 227] on input "Other" at bounding box center [643, 225] width 10 height 10
checkbox input "true"
click at [687, 103] on span "Rebooted" at bounding box center [679, 106] width 58 height 24
click at [649, 103] on input "Rebooted" at bounding box center [643, 105] width 10 height 10
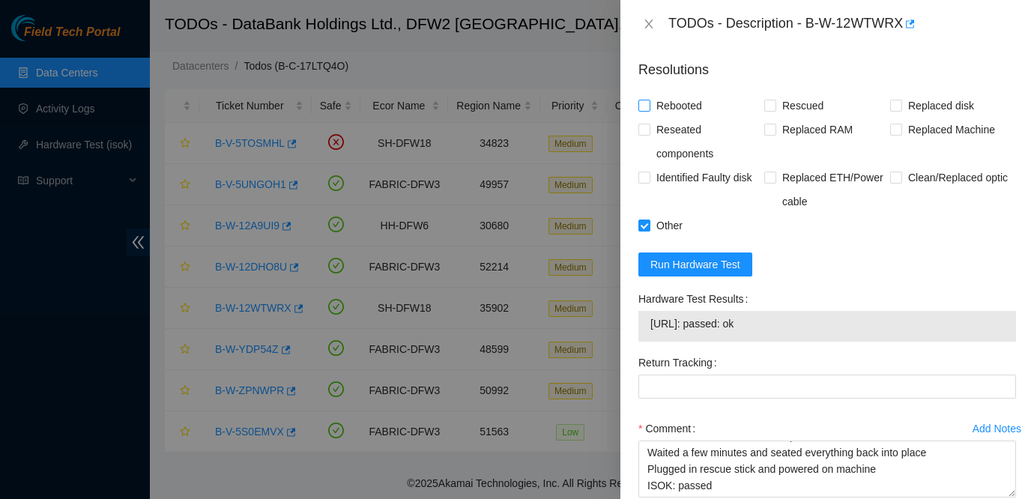
checkbox input "true"
click at [799, 109] on span "Rescued" at bounding box center [802, 106] width 53 height 24
click at [775, 109] on input "Rescued" at bounding box center [769, 105] width 10 height 10
checkbox input "true"
click at [683, 127] on span "Reseated components" at bounding box center [707, 142] width 114 height 48
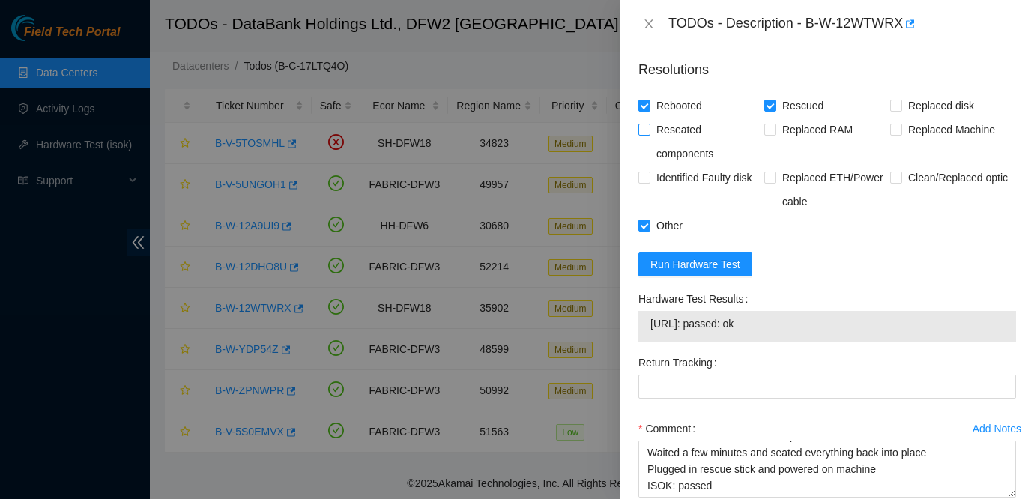
click at [649, 127] on input "Reseated components" at bounding box center [643, 129] width 10 height 10
checkbox input "true"
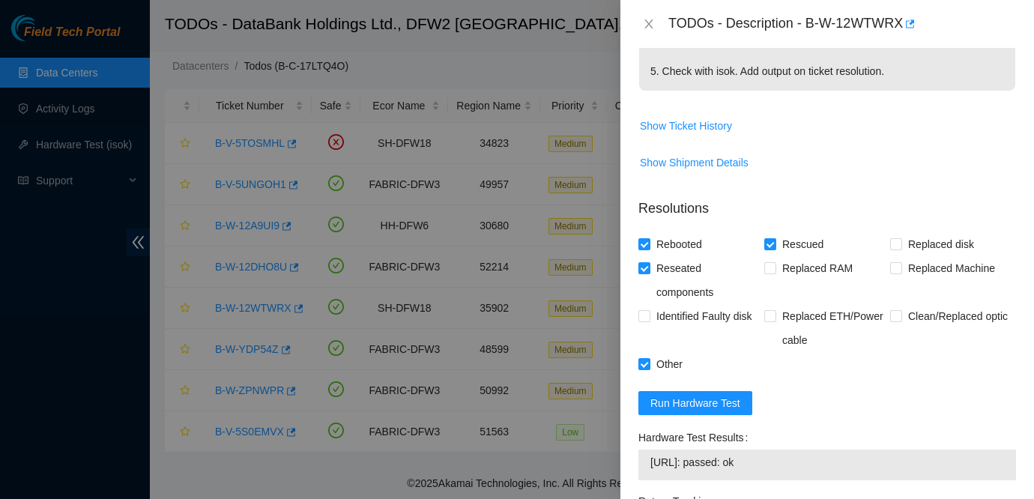
scroll to position [641, 0]
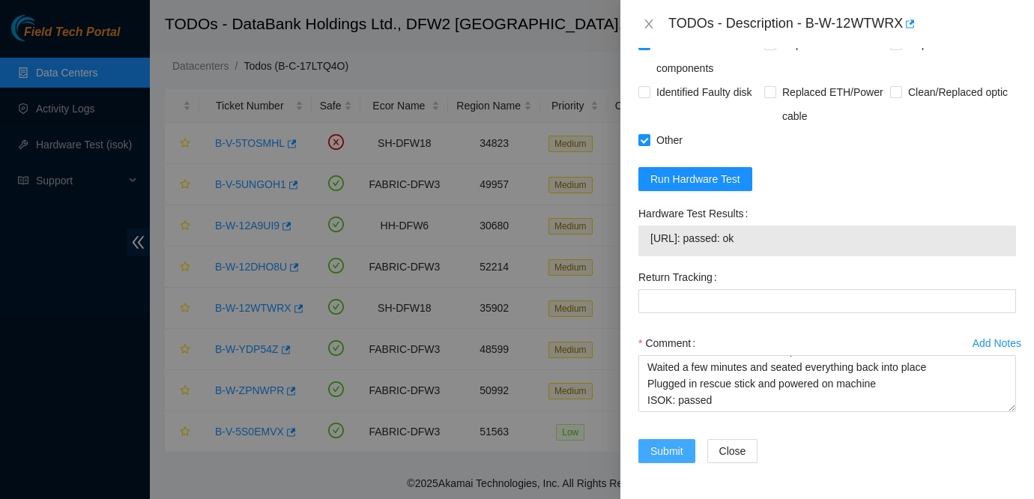
click at [670, 447] on span "Submit" at bounding box center [666, 451] width 33 height 16
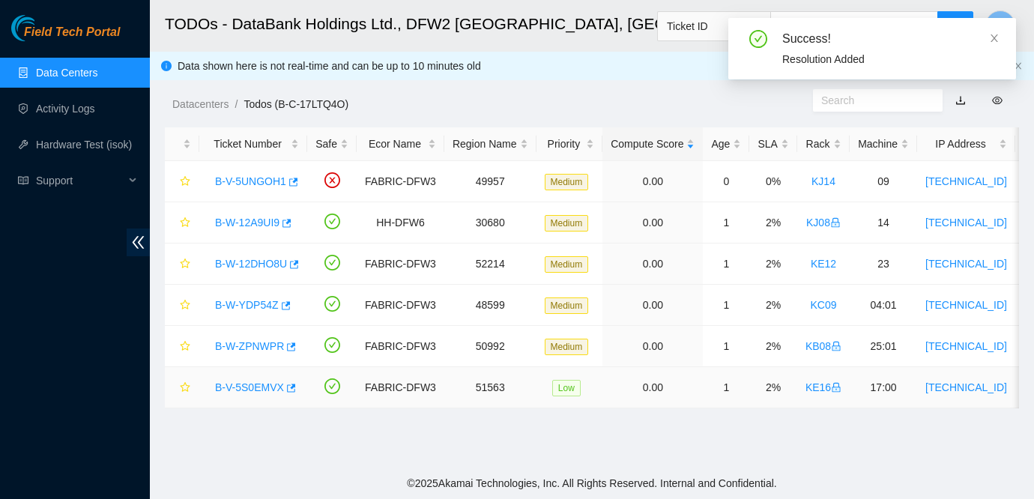
scroll to position [0, 0]
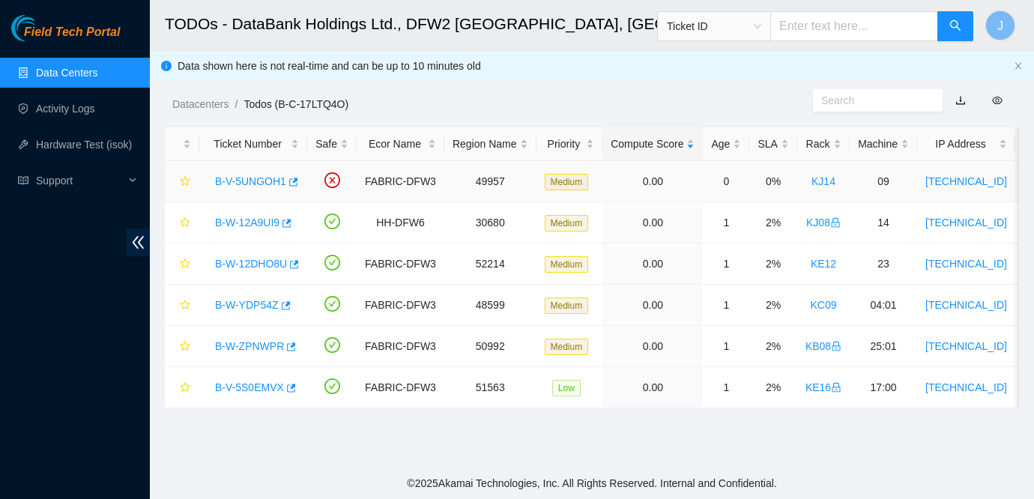
click at [256, 177] on link "B-V-5UNGOH1" at bounding box center [250, 181] width 71 height 12
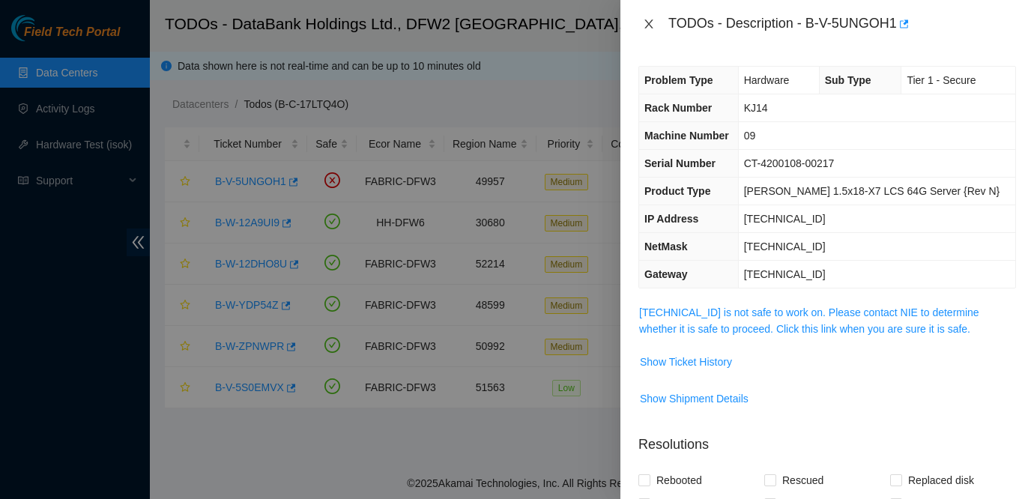
click at [650, 25] on icon "close" at bounding box center [648, 23] width 8 height 9
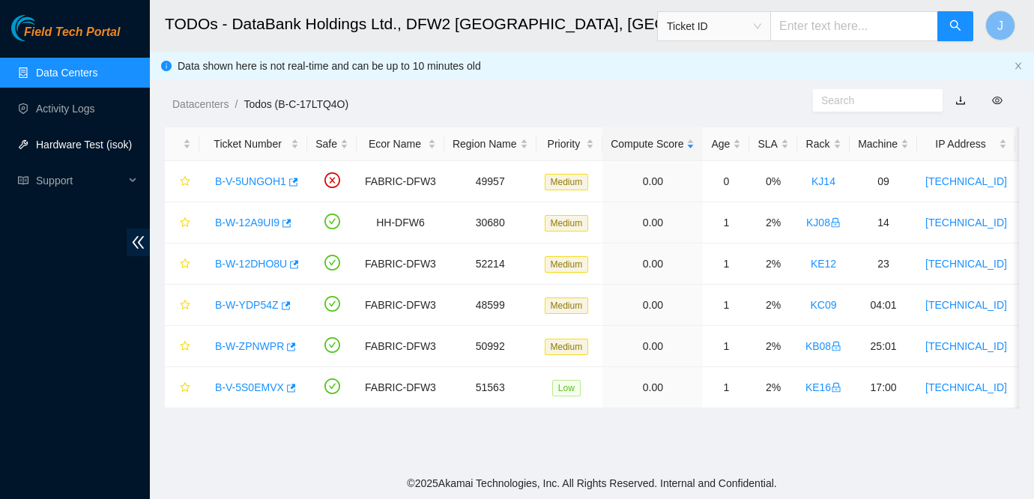
click at [82, 145] on link "Hardware Test (isok)" at bounding box center [84, 145] width 96 height 12
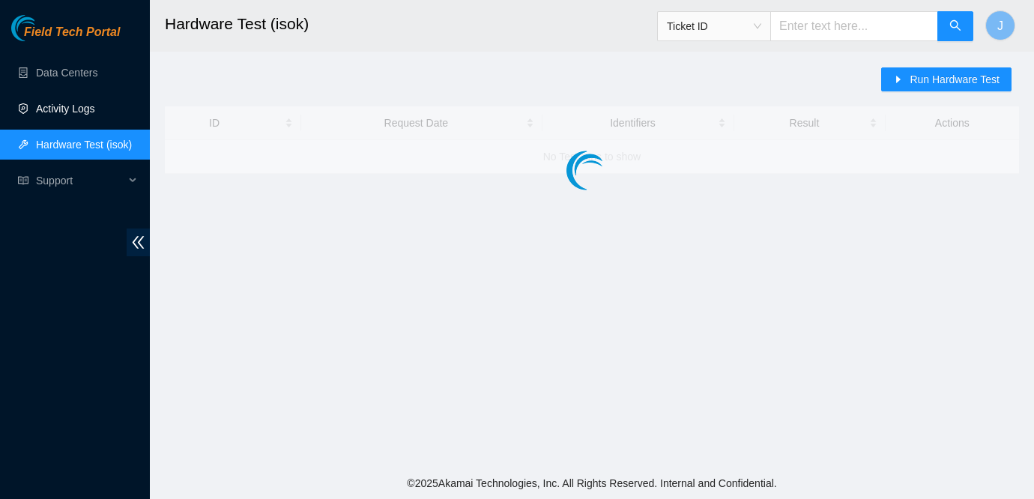
click at [88, 108] on link "Activity Logs" at bounding box center [65, 109] width 59 height 12
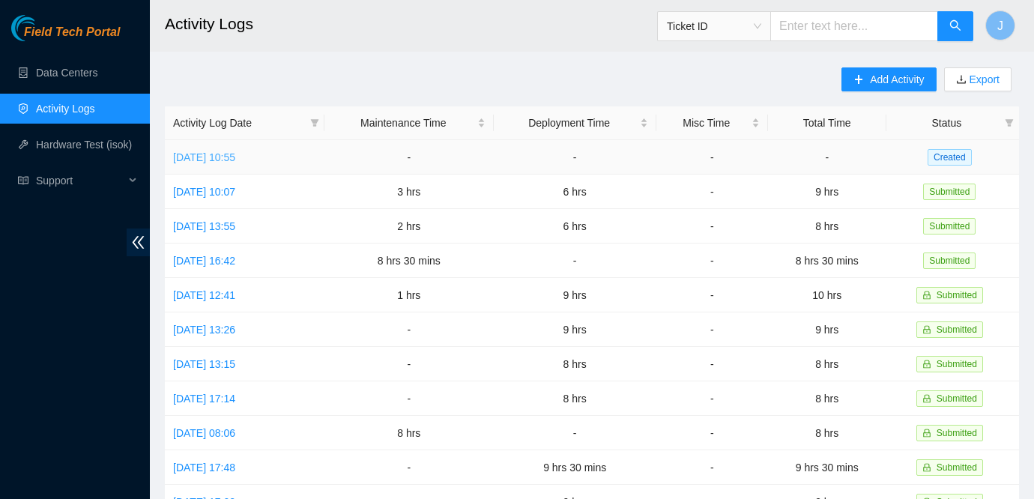
click at [232, 157] on link "[DATE] 10:55" at bounding box center [204, 157] width 62 height 12
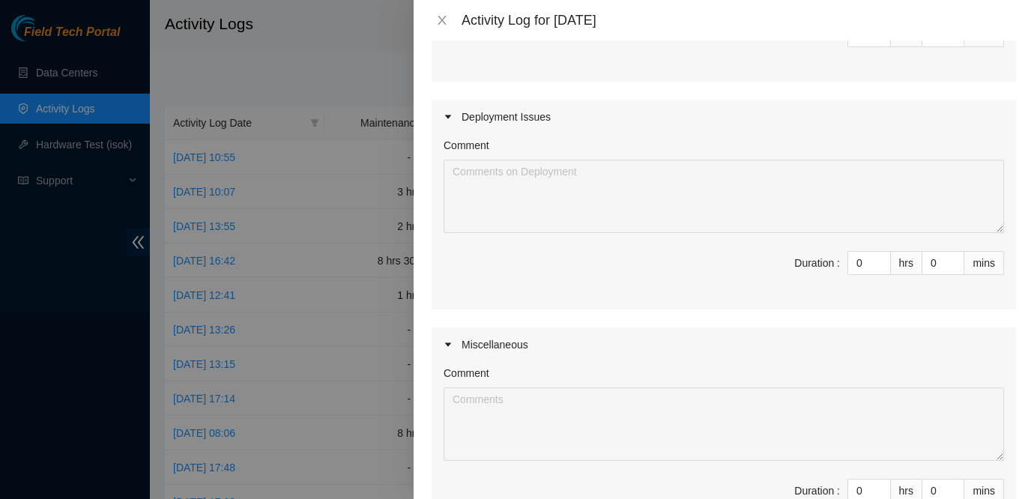
scroll to position [788, 0]
click at [879, 273] on span "Decrease Value" at bounding box center [882, 266] width 16 height 13
type input "1"
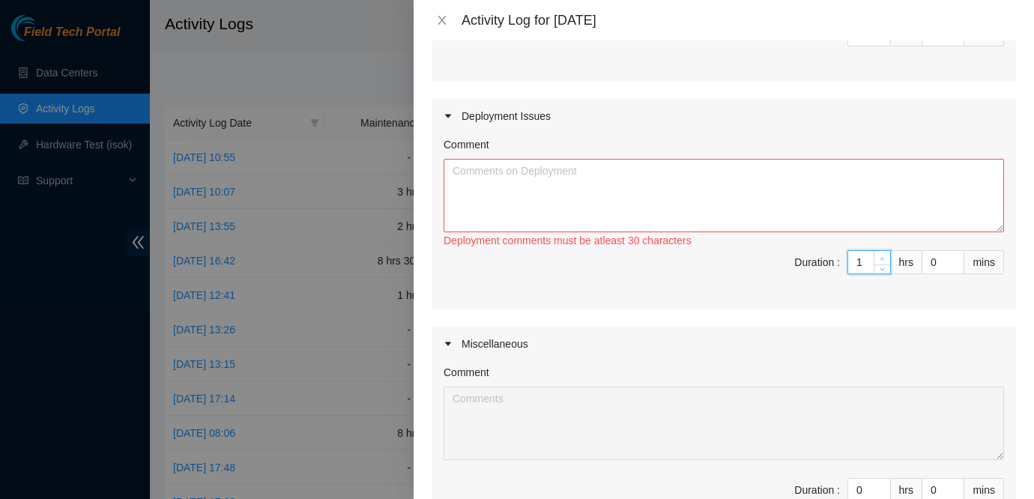
click at [880, 261] on icon "up" at bounding box center [882, 258] width 5 height 5
type input "2"
click at [880, 261] on icon "up" at bounding box center [882, 258] width 5 height 5
type input "3"
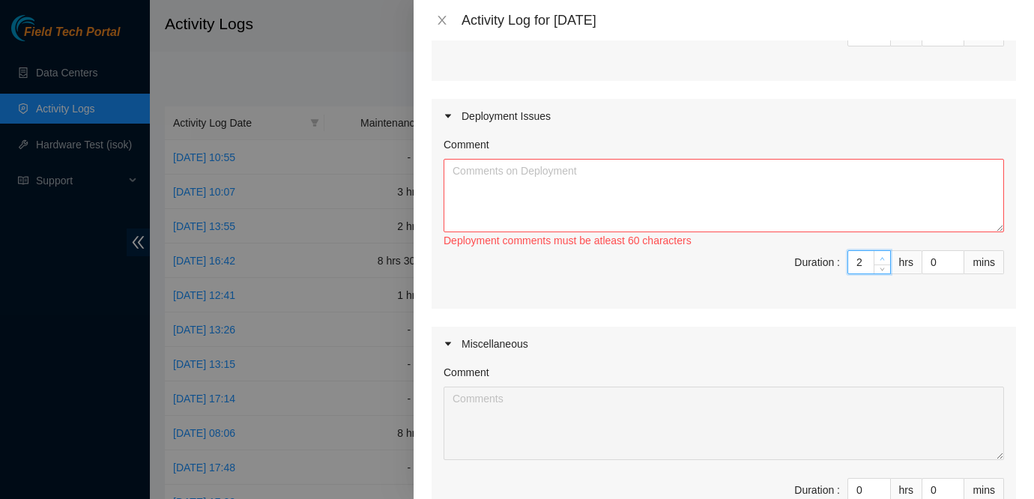
type input "3"
click at [880, 261] on icon "up" at bounding box center [882, 258] width 5 height 5
type input "4"
click at [880, 261] on icon "up" at bounding box center [882, 258] width 5 height 5
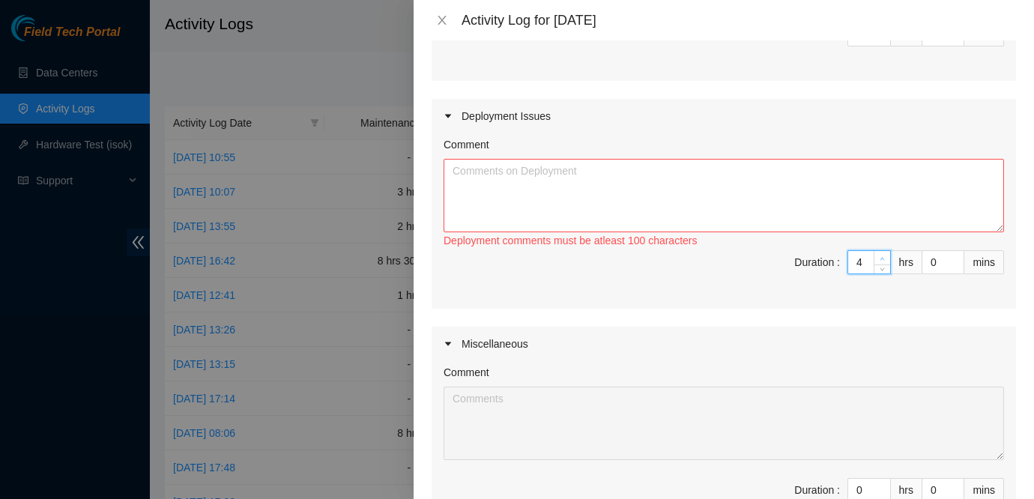
type input "5"
click at [880, 261] on icon "up" at bounding box center [882, 258] width 5 height 5
type input "4"
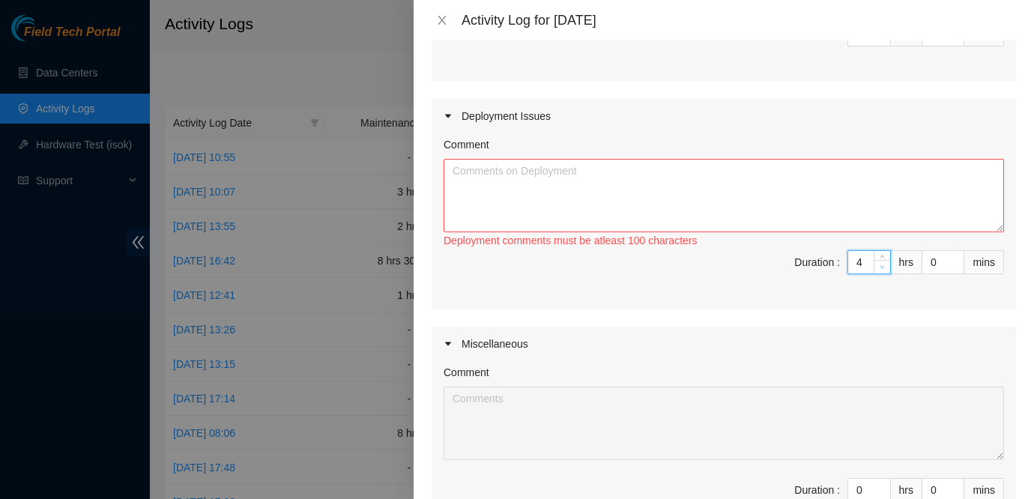
click at [879, 272] on span "down" at bounding box center [882, 267] width 9 height 9
click at [749, 215] on textarea "Comment" at bounding box center [724, 195] width 560 height 73
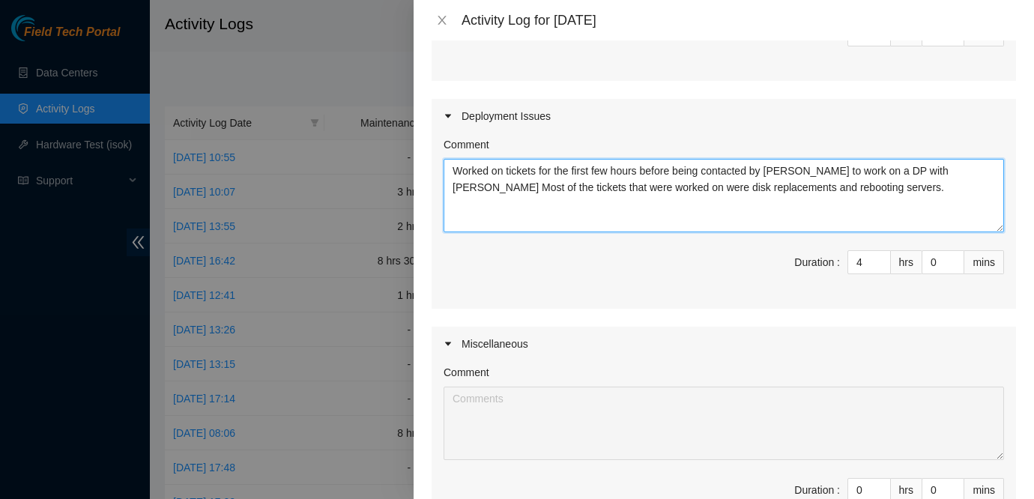
type textarea "Worked on tickets for the first few hours before being contacted by [PERSON_NAM…"
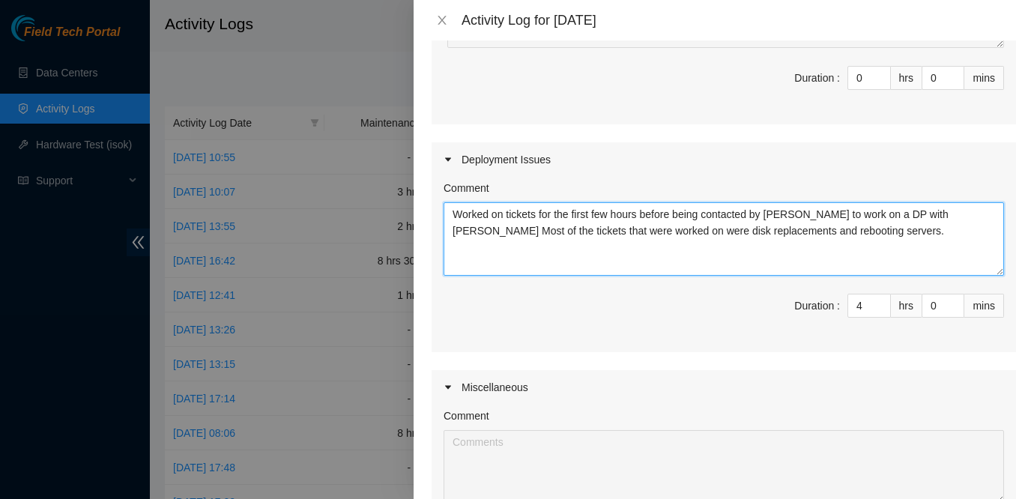
scroll to position [763, 0]
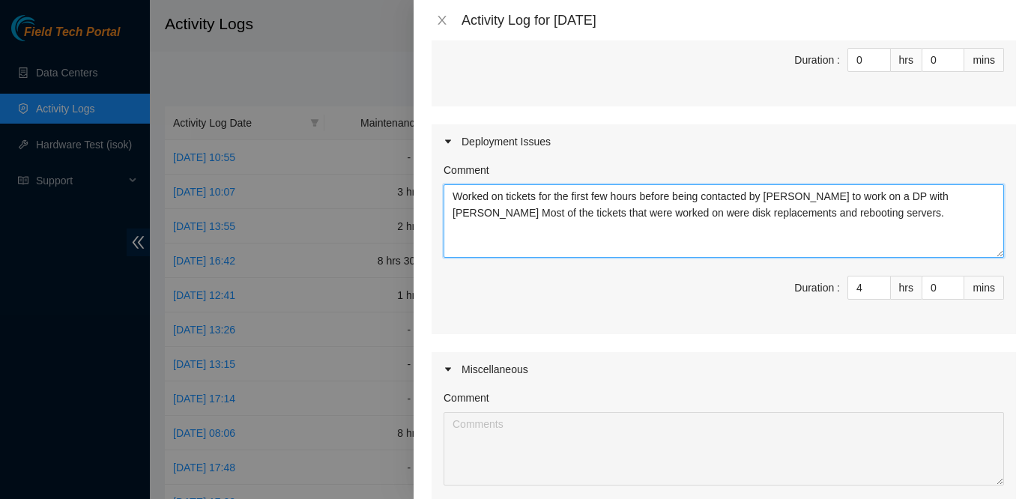
drag, startPoint x: 844, startPoint y: 231, endPoint x: 426, endPoint y: 206, distance: 418.1
click at [426, 206] on div "Note: This activity log is for informational purposes only. You will not be pai…" at bounding box center [724, 269] width 620 height 459
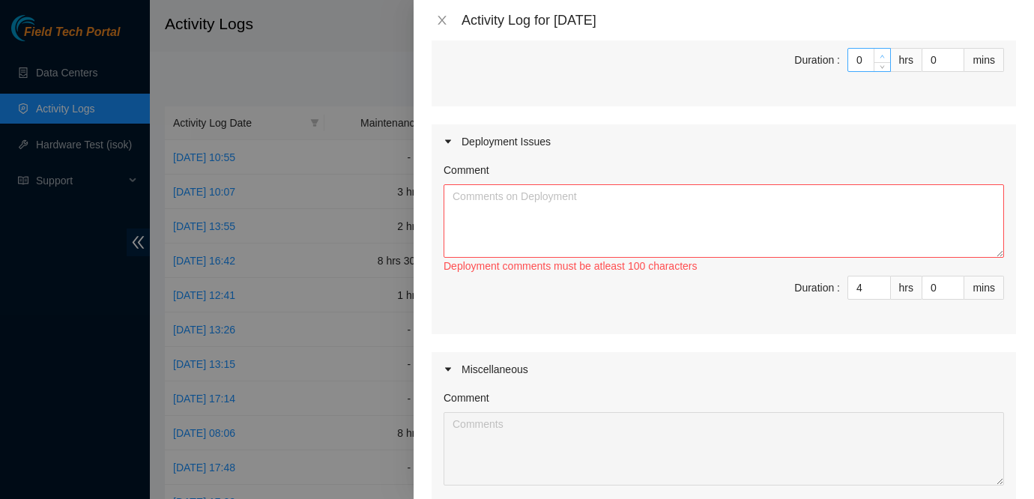
type input "1"
type input "5"
click at [880, 59] on icon "up" at bounding box center [882, 56] width 5 height 5
type input "2"
type input "6"
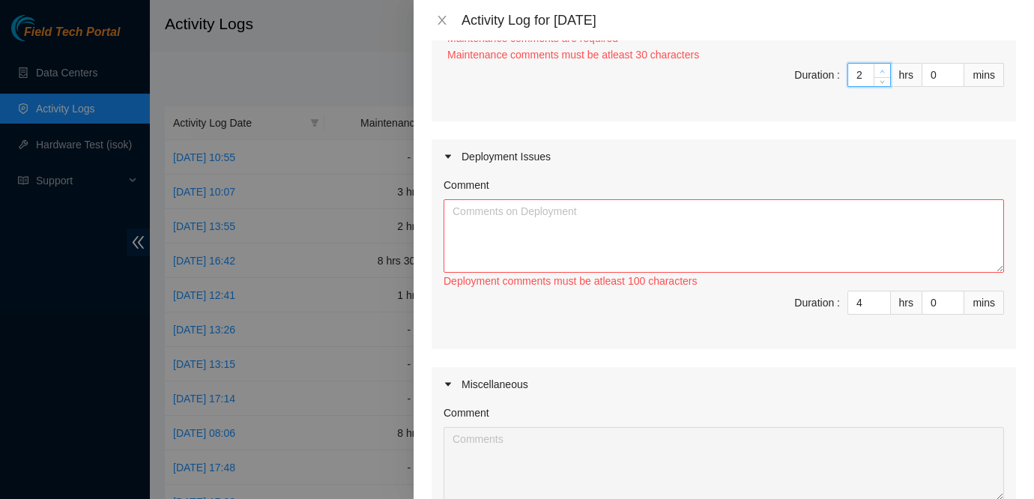
click at [879, 63] on div "Maintenance comments must be atleast 30 characters" at bounding box center [725, 54] width 557 height 16
type input "3"
type input "7"
click at [883, 76] on span "up" at bounding box center [882, 71] width 9 height 9
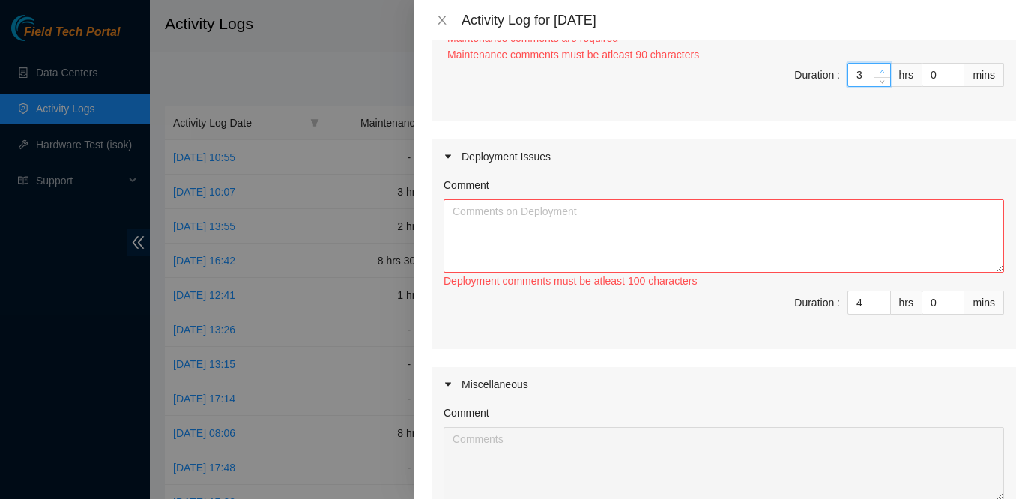
type input "4"
type input "8"
click at [883, 76] on span "up" at bounding box center [882, 71] width 9 height 9
type input "5"
type input "9"
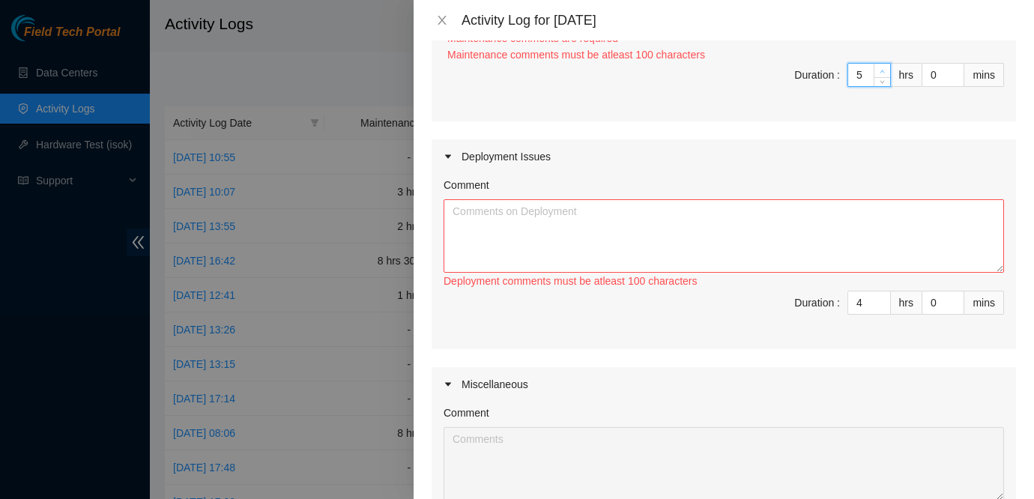
click at [883, 76] on span "up" at bounding box center [882, 71] width 9 height 9
type input "6"
type input "10"
click at [883, 76] on span "up" at bounding box center [882, 71] width 9 height 9
type input "5"
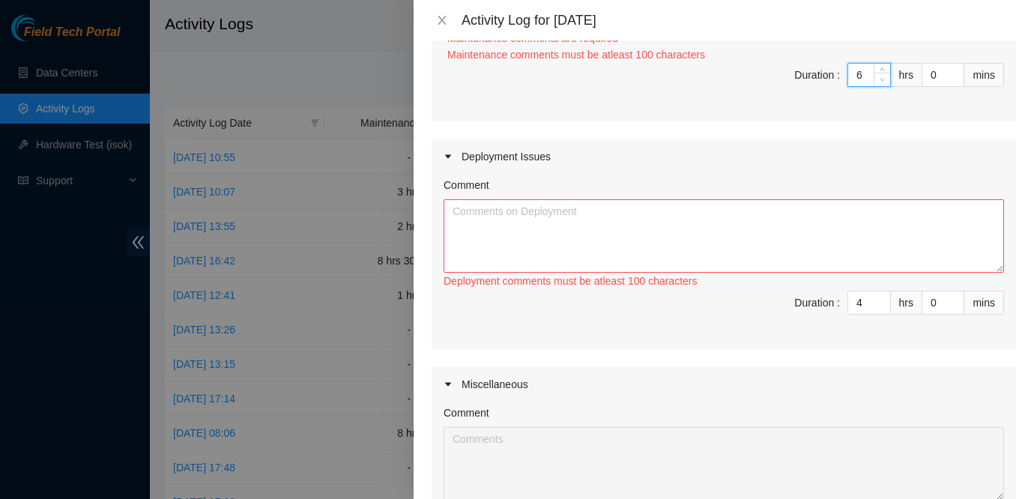
type input "9"
click at [882, 82] on icon "down" at bounding box center [882, 80] width 4 height 3
type input "4"
type input "8"
click at [882, 82] on icon "down" at bounding box center [882, 80] width 4 height 3
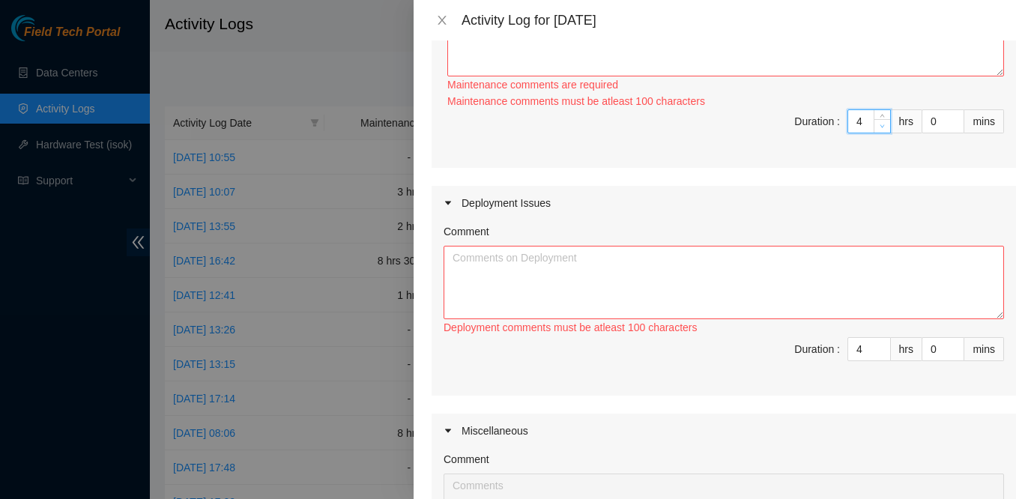
scroll to position [713, 0]
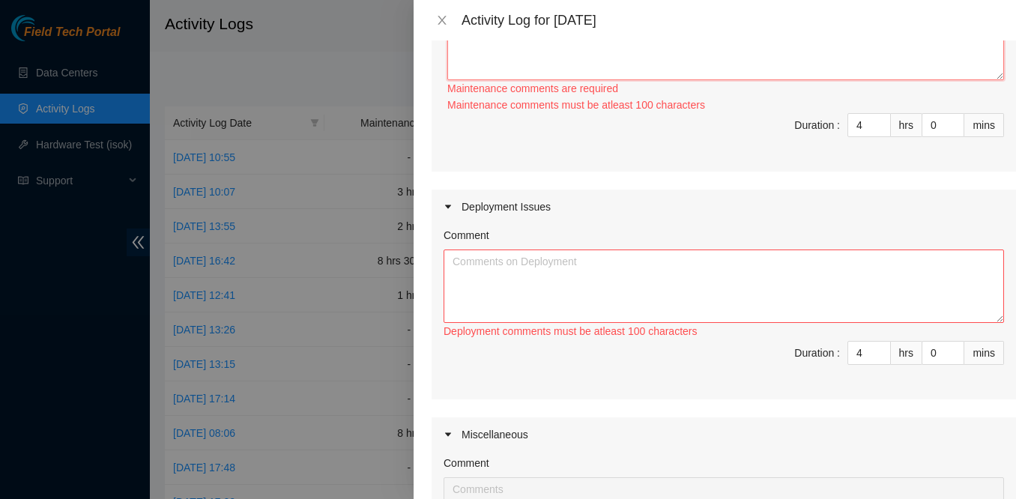
click at [728, 71] on textarea "Comment" at bounding box center [725, 43] width 557 height 73
paste textarea "Worked on tickets for the first few hours before being contacted by [PERSON_NAM…"
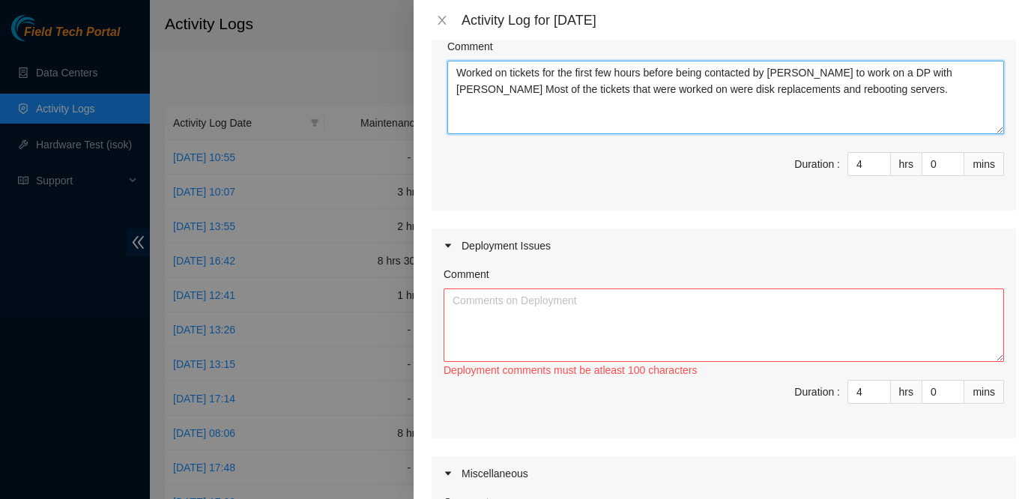
scroll to position [658, 0]
type textarea "Worked on tickets for the first few hours before being contacted by [PERSON_NAM…"
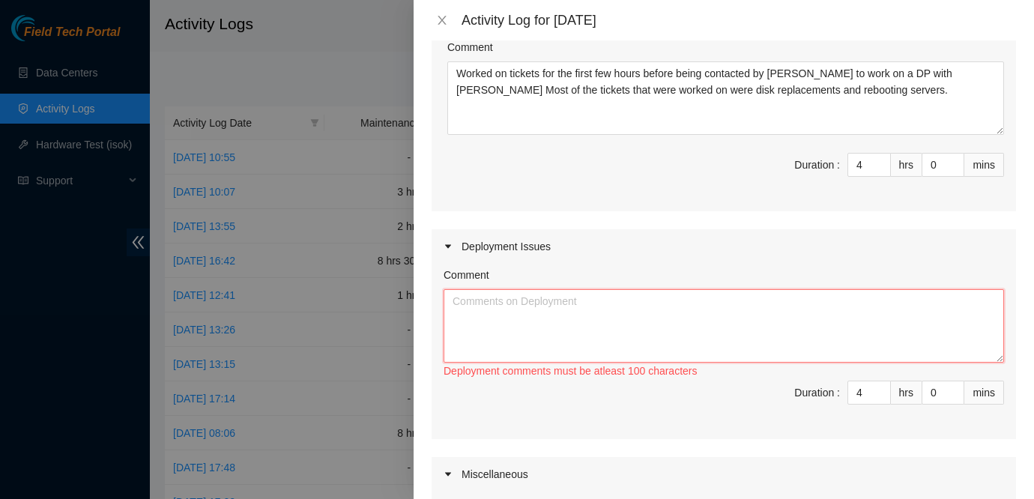
click at [576, 337] on textarea "Comment" at bounding box center [724, 325] width 560 height 73
click at [898, 250] on div "Deployment Issues" at bounding box center [724, 246] width 584 height 34
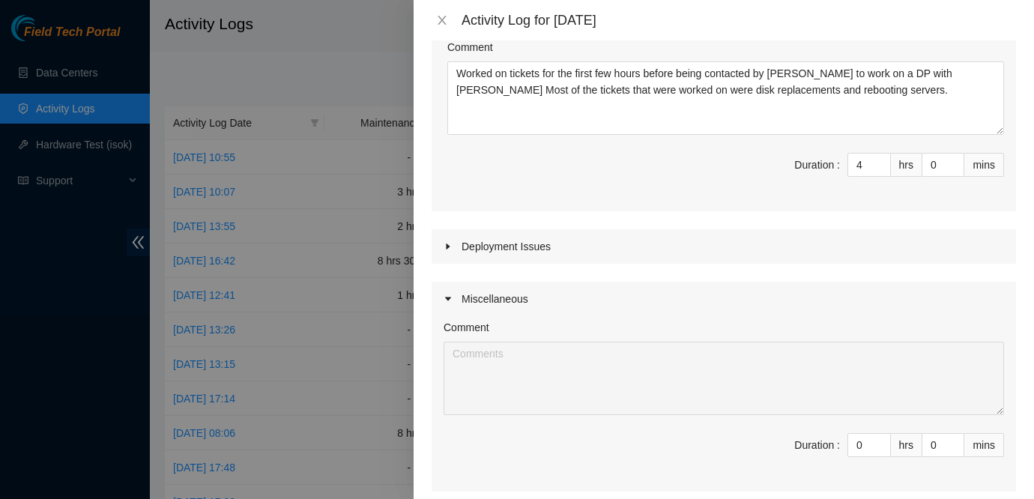
click at [662, 255] on div "Deployment Issues" at bounding box center [724, 246] width 584 height 34
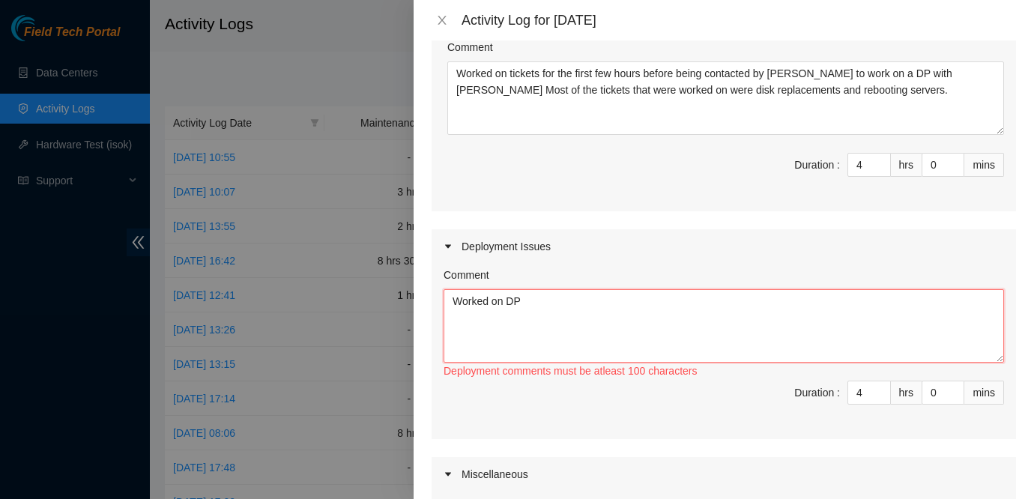
click at [589, 332] on textarea "Worked on DP" at bounding box center [724, 325] width 560 height 73
click at [650, 344] on textarea "Worked on DP83410. The" at bounding box center [724, 325] width 560 height 73
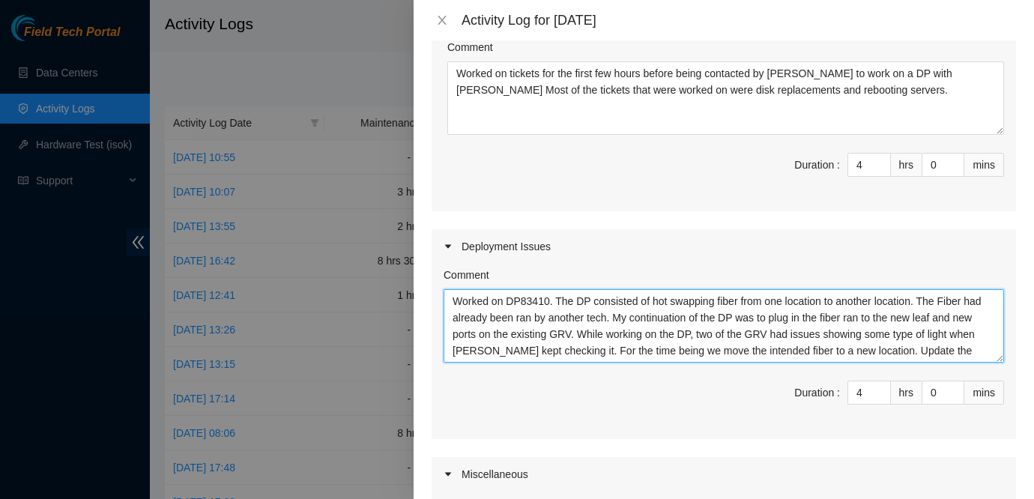
scroll to position [11, 0]
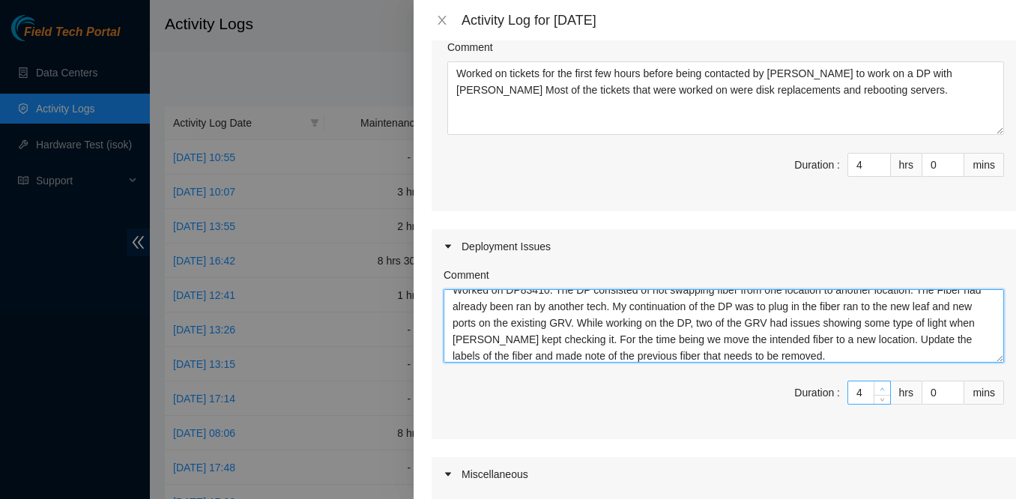
type textarea "Worked on DP83410. The DP consisted of hot swapping fiber from one location to …"
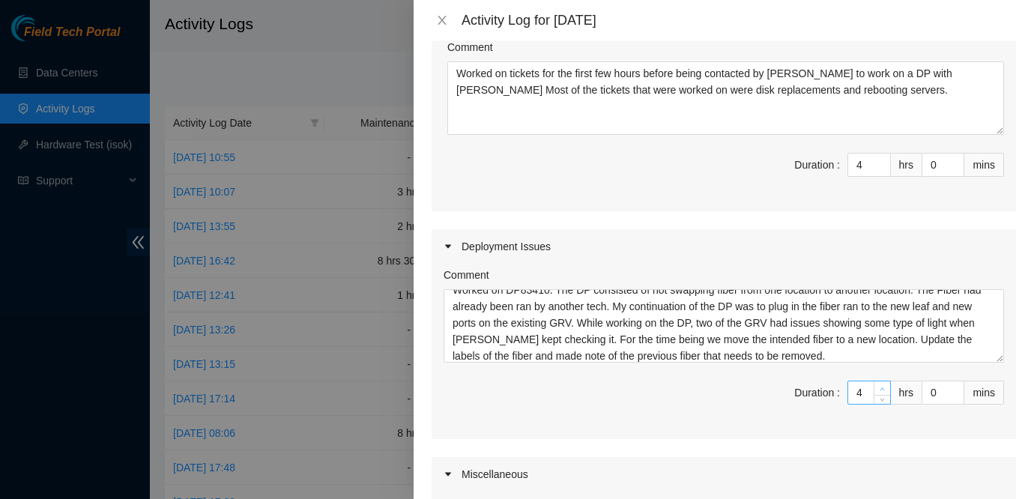
type input "5"
type input "9"
click at [883, 392] on icon "up" at bounding box center [882, 389] width 5 height 5
type input "6"
type input "10"
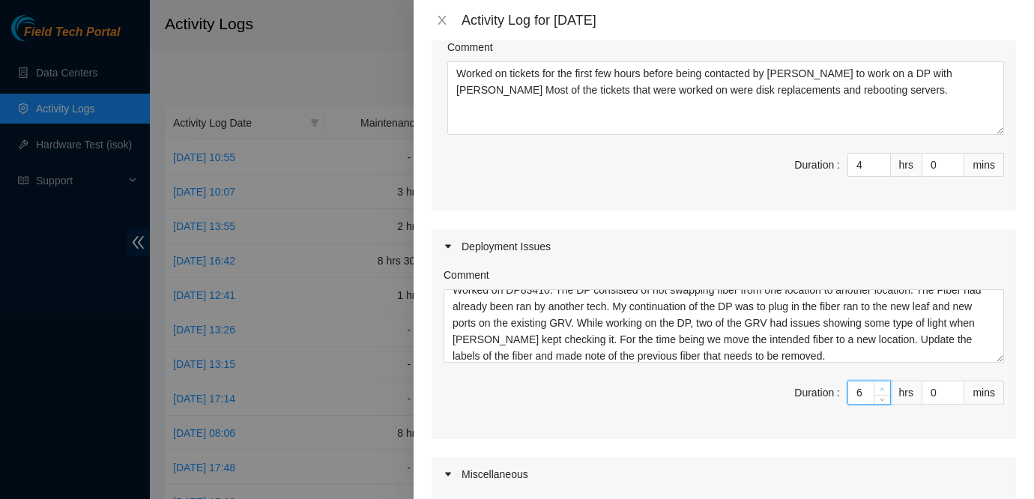
click at [883, 392] on icon "up" at bounding box center [882, 389] width 5 height 5
type input "7"
type input "11"
click at [883, 392] on icon "up" at bounding box center [882, 389] width 5 height 5
type input "8"
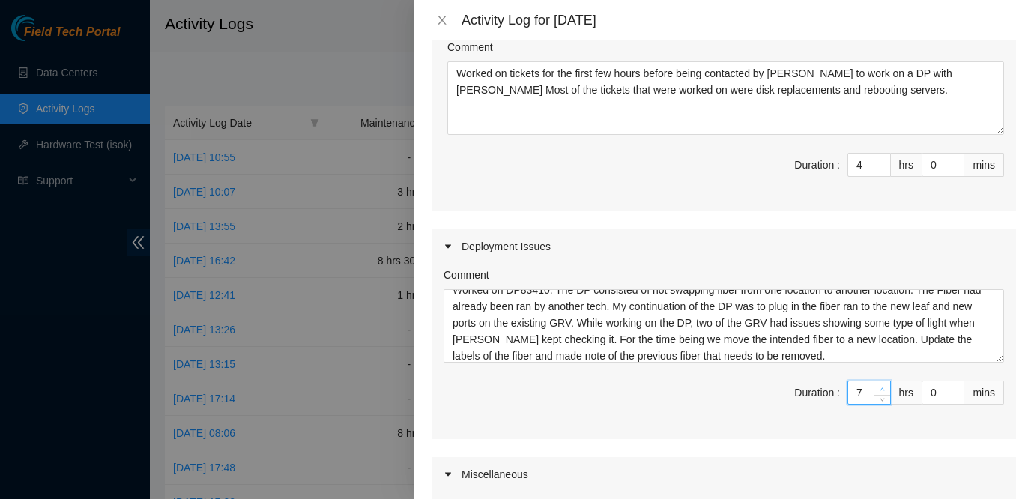
type input "12"
click at [883, 392] on icon "up" at bounding box center [882, 389] width 5 height 5
type input "7"
type input "11"
click at [880, 400] on icon "down" at bounding box center [882, 397] width 5 height 5
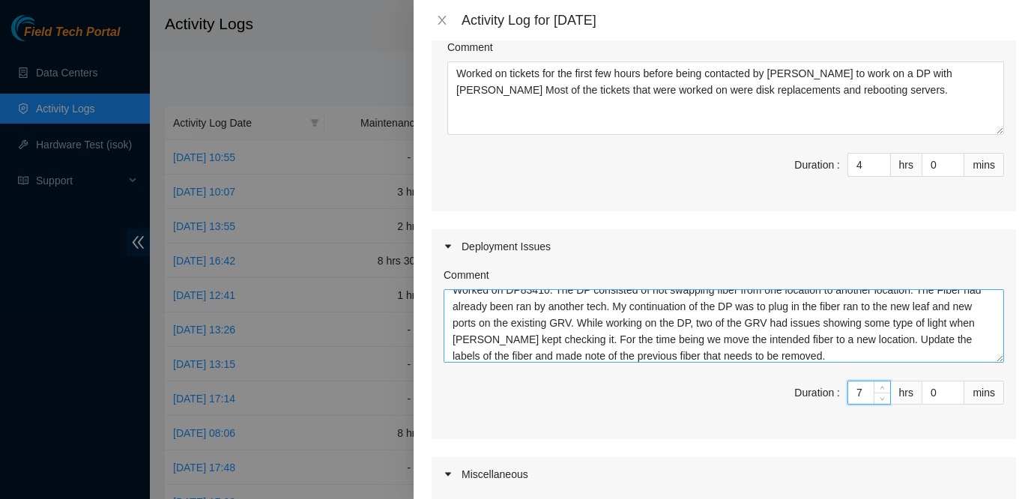
scroll to position [0, 0]
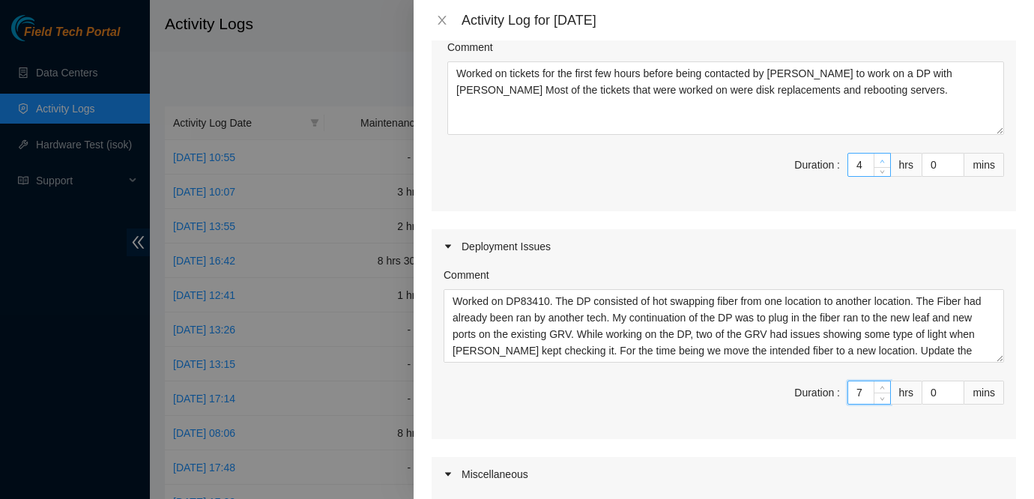
type input "5"
type input "12"
click at [882, 164] on icon "up" at bounding box center [882, 161] width 5 height 5
type input "6"
type input "11"
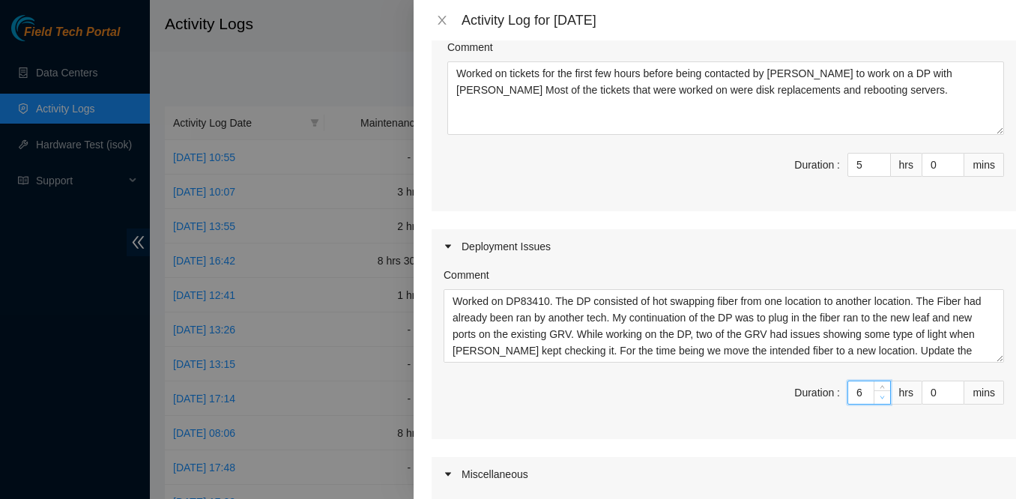
click at [882, 400] on icon "down" at bounding box center [882, 397] width 5 height 5
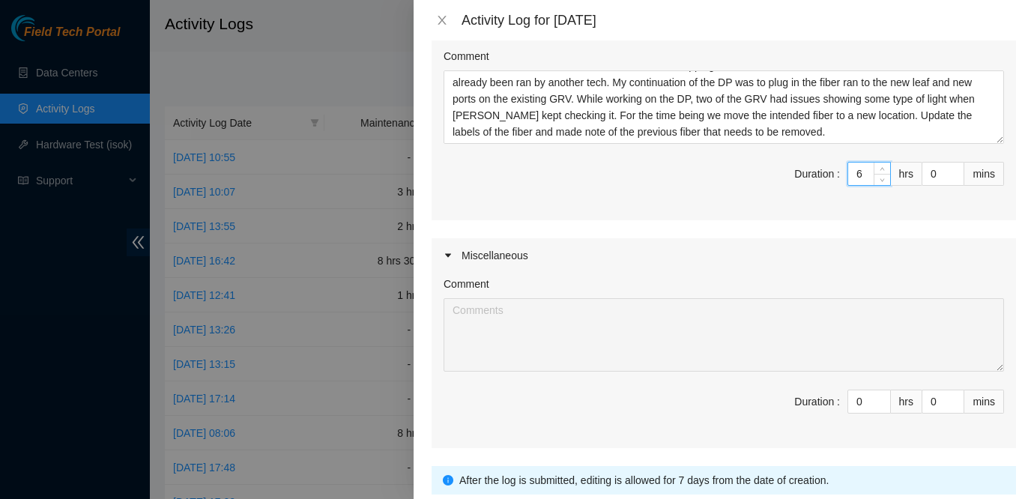
scroll to position [1006, 0]
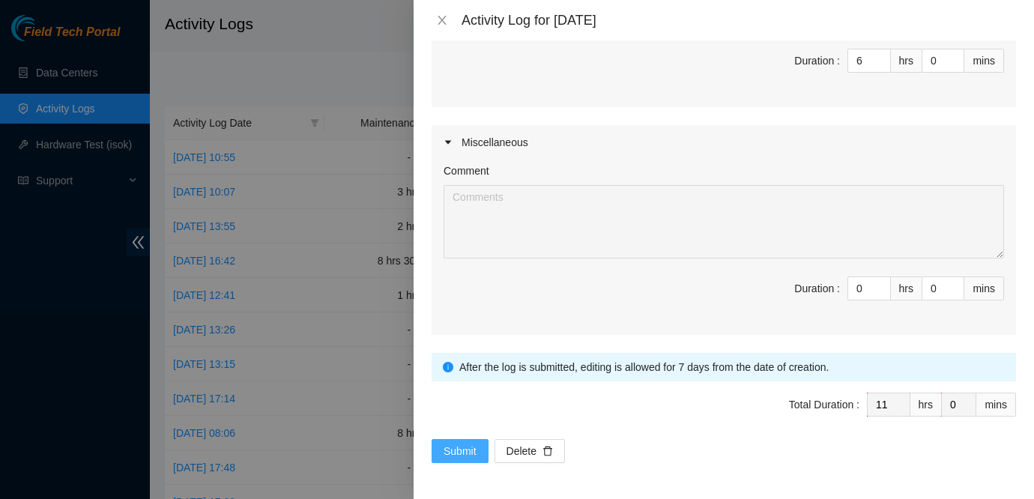
click at [454, 448] on span "Submit" at bounding box center [460, 451] width 33 height 16
